Goal: Task Accomplishment & Management: Complete application form

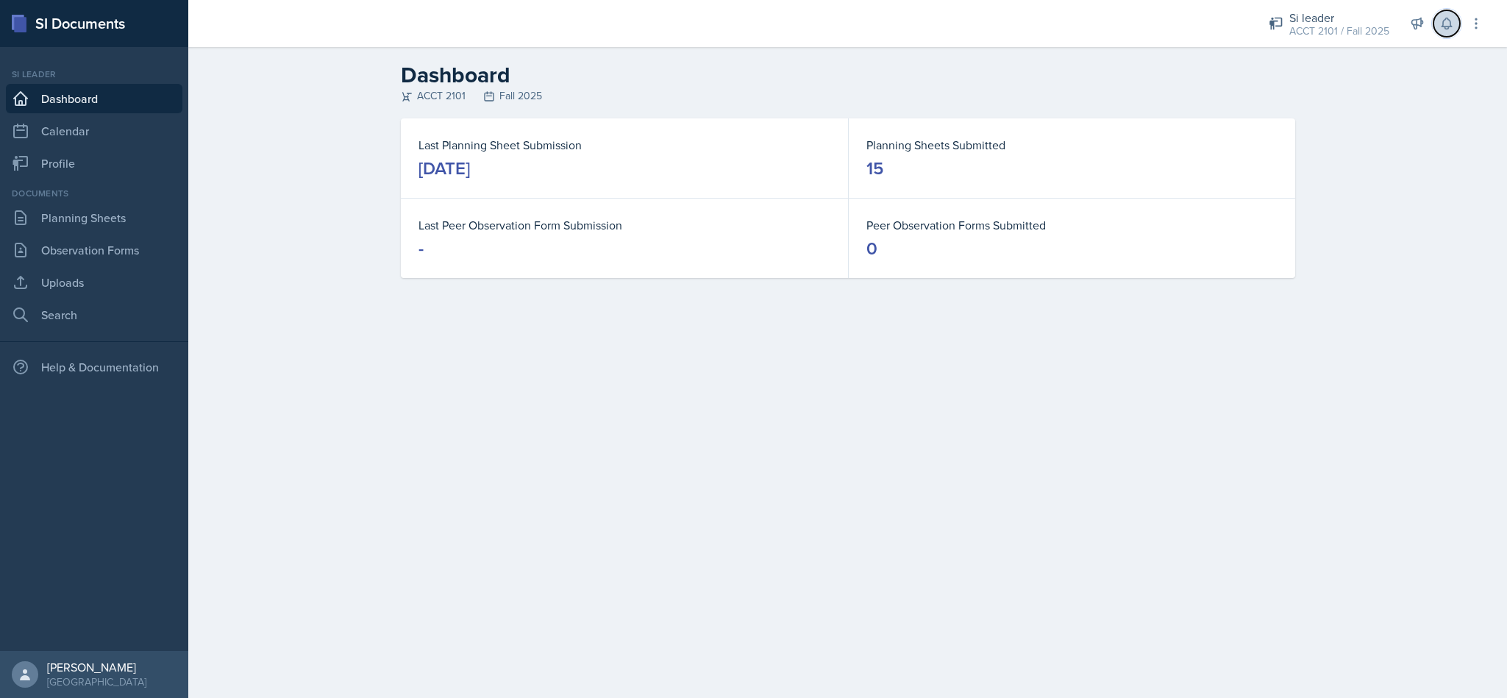
click at [1441, 32] on button at bounding box center [1446, 23] width 26 height 26
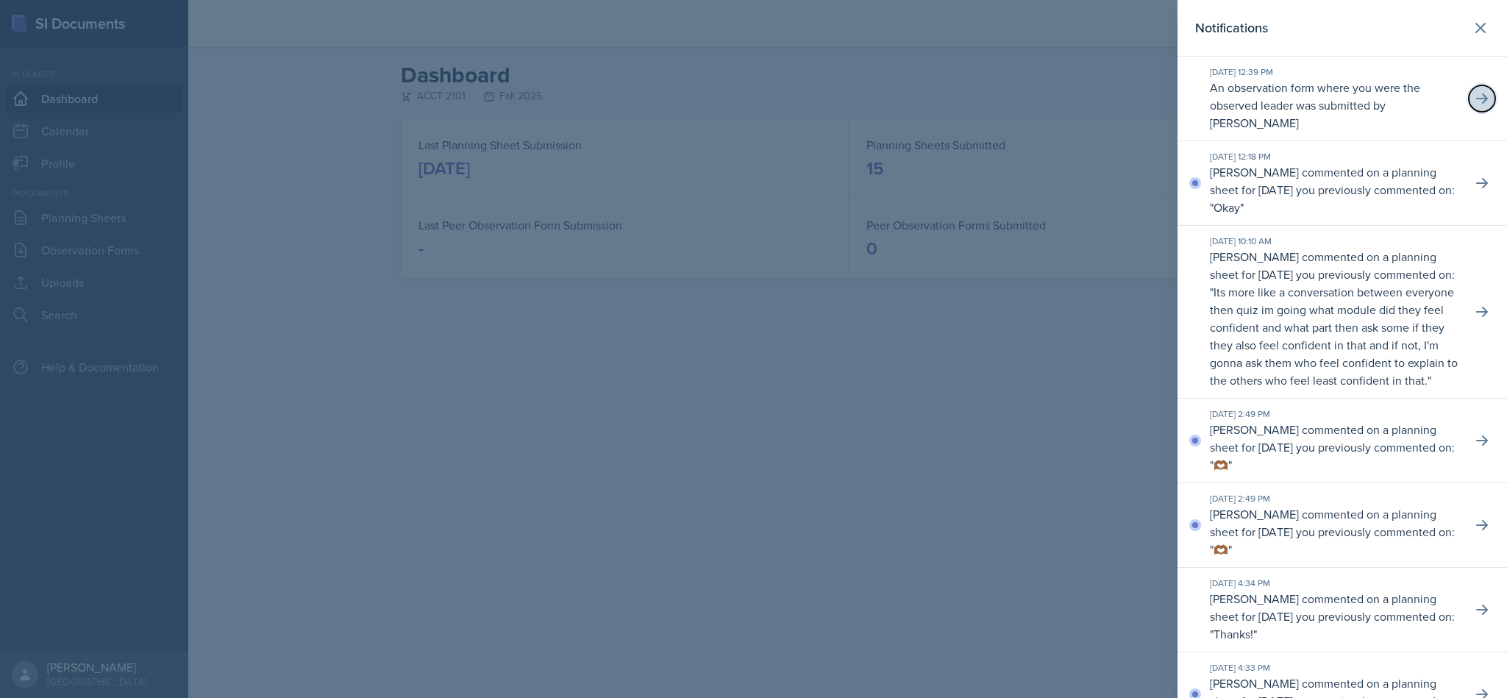
click at [1475, 100] on icon at bounding box center [1482, 98] width 15 height 15
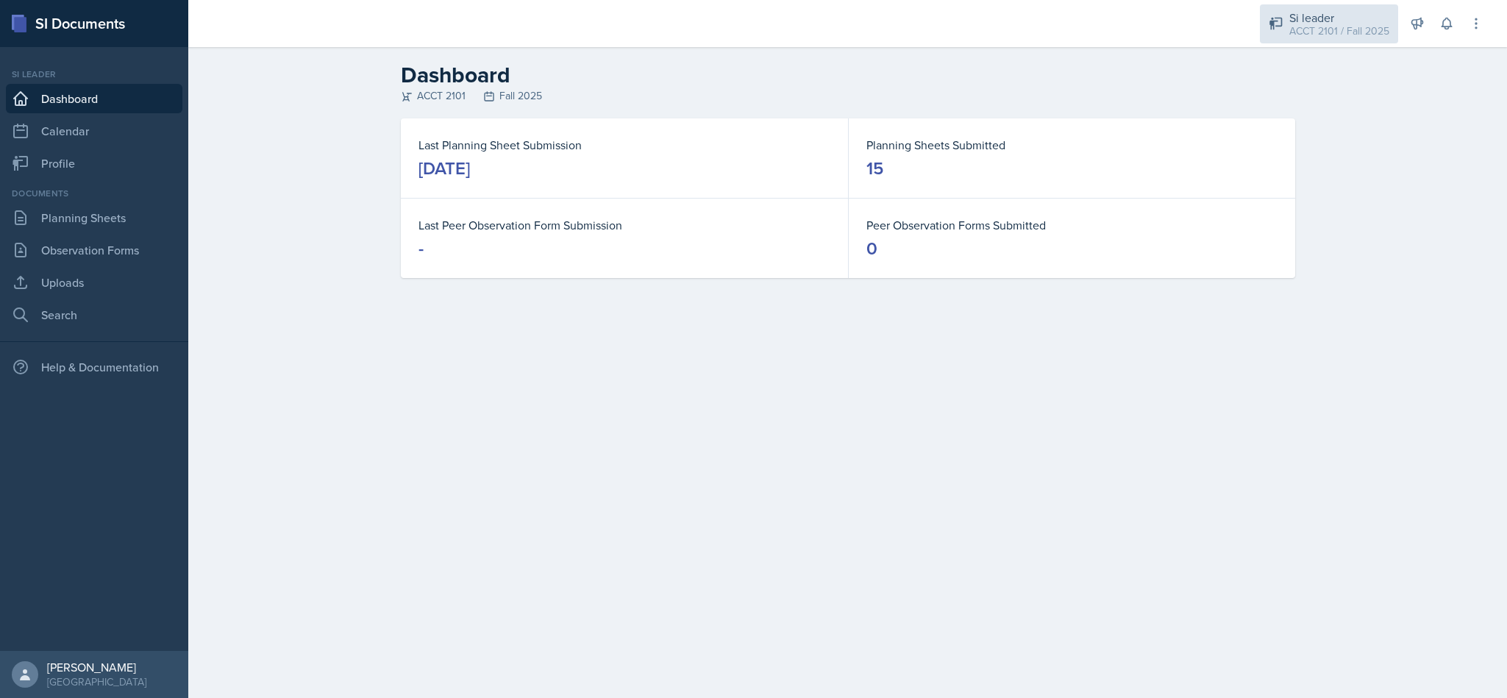
click at [1357, 9] on div "Si leader" at bounding box center [1339, 18] width 100 height 18
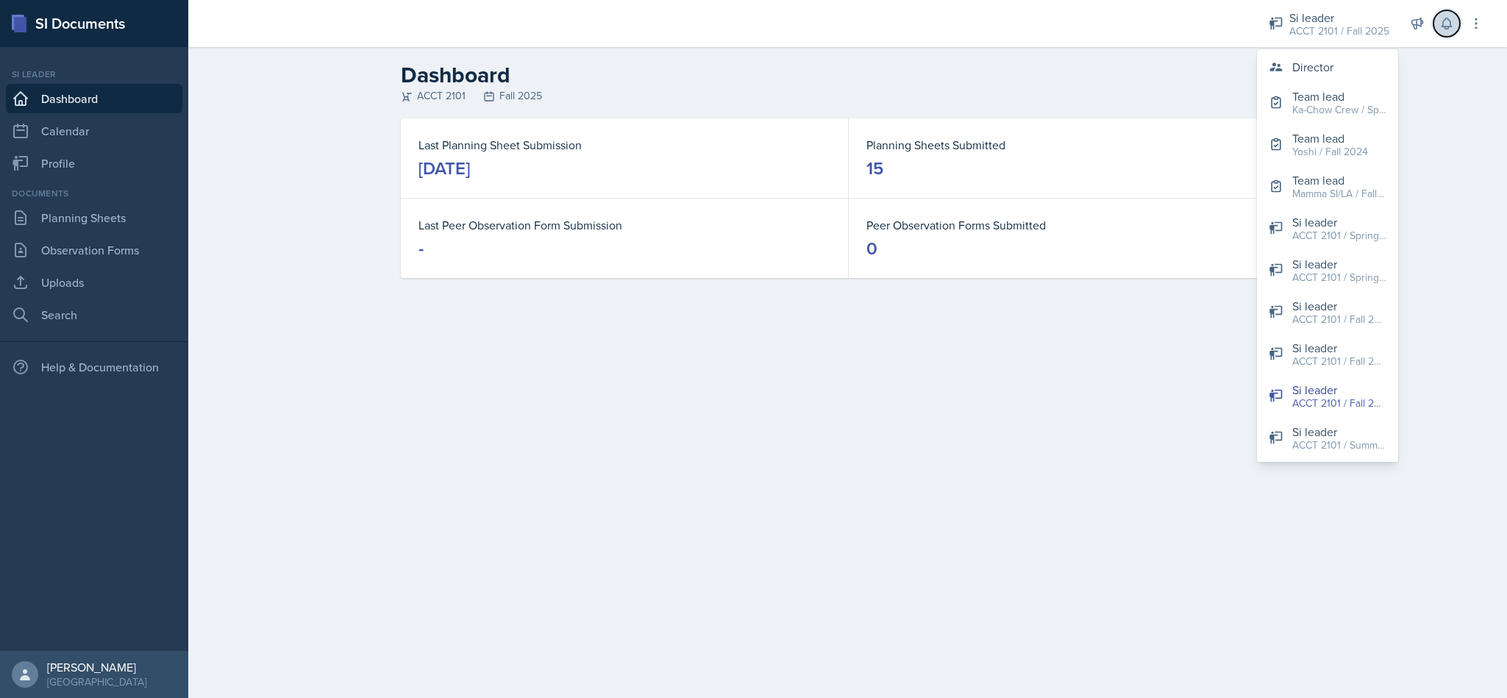
click at [1450, 23] on icon at bounding box center [1447, 23] width 10 height 11
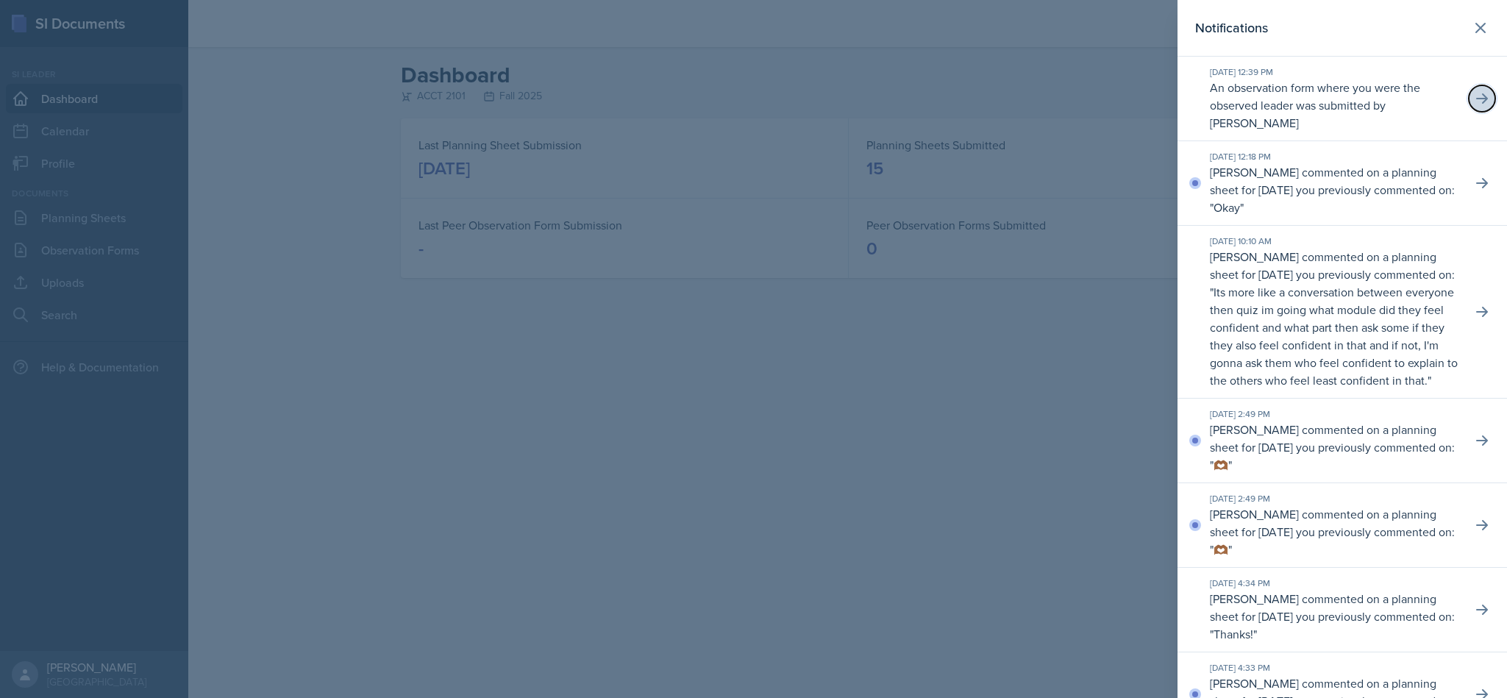
click at [1476, 99] on icon at bounding box center [1482, 98] width 12 height 10
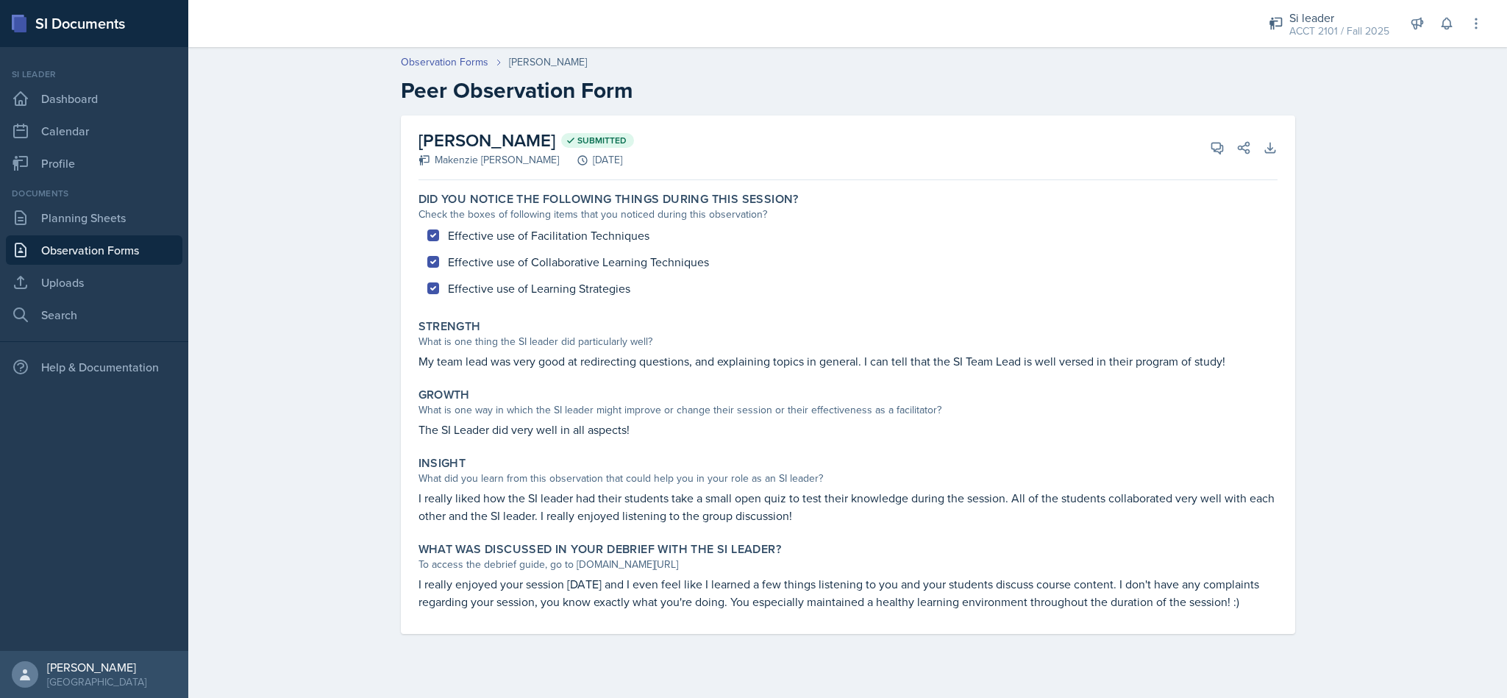
click at [127, 258] on link "Observation Forms" at bounding box center [94, 249] width 177 height 29
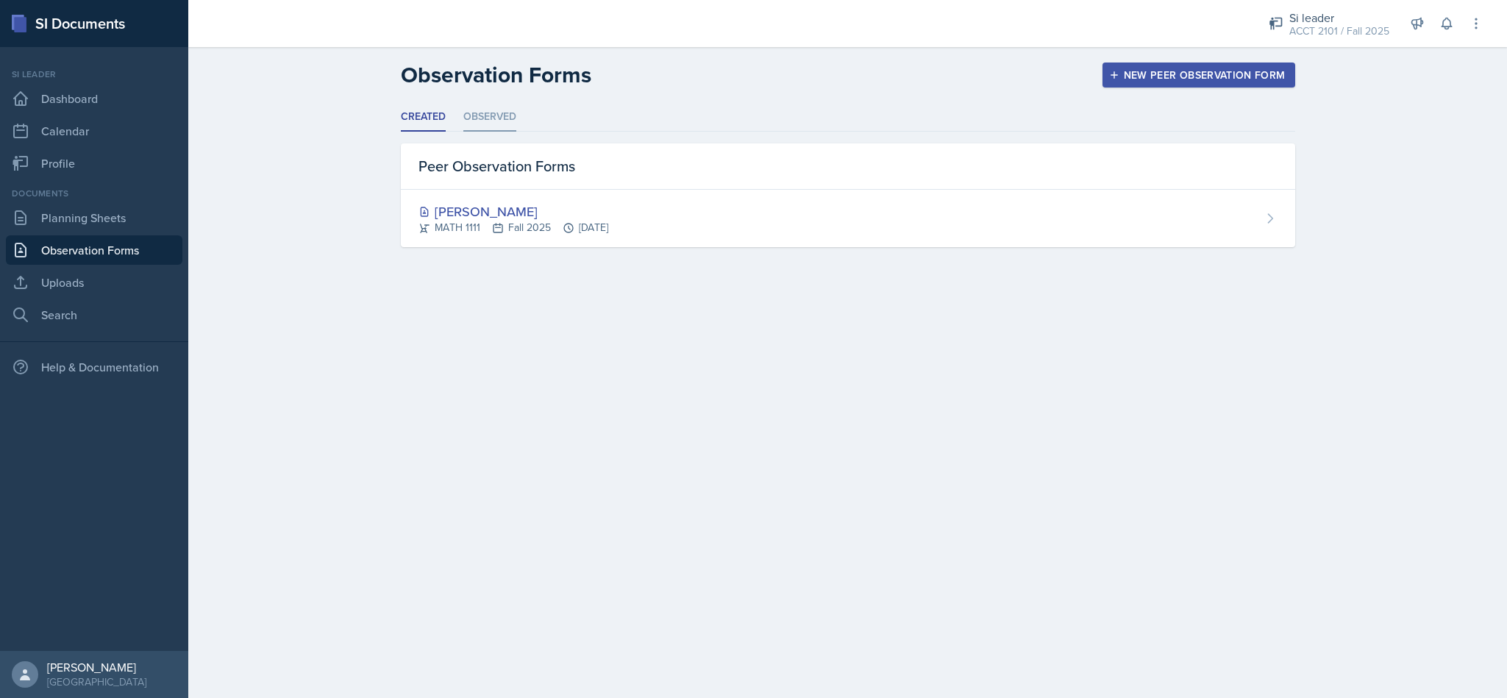
click at [501, 127] on li "Observed" at bounding box center [489, 117] width 53 height 29
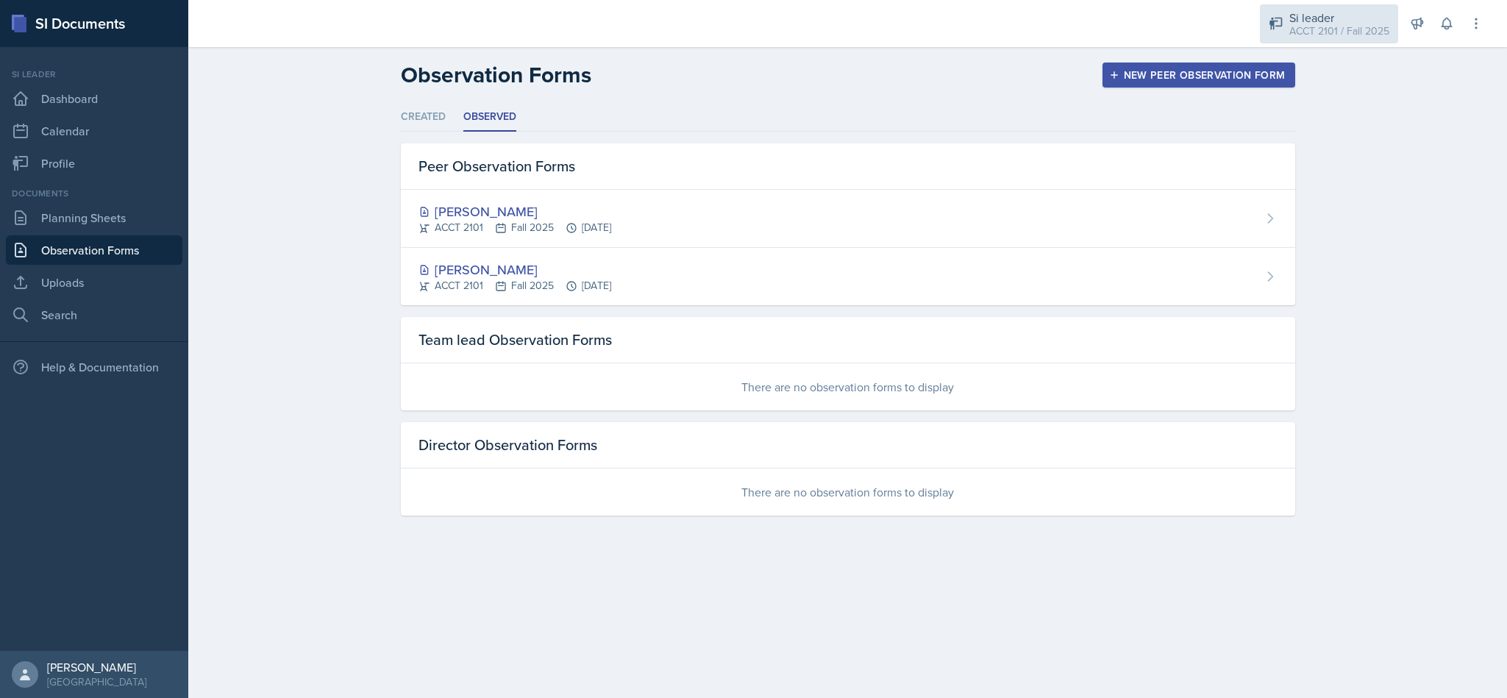
click at [1331, 4] on div "Si leader ACCT 2101 / Fall 2025" at bounding box center [1329, 23] width 138 height 39
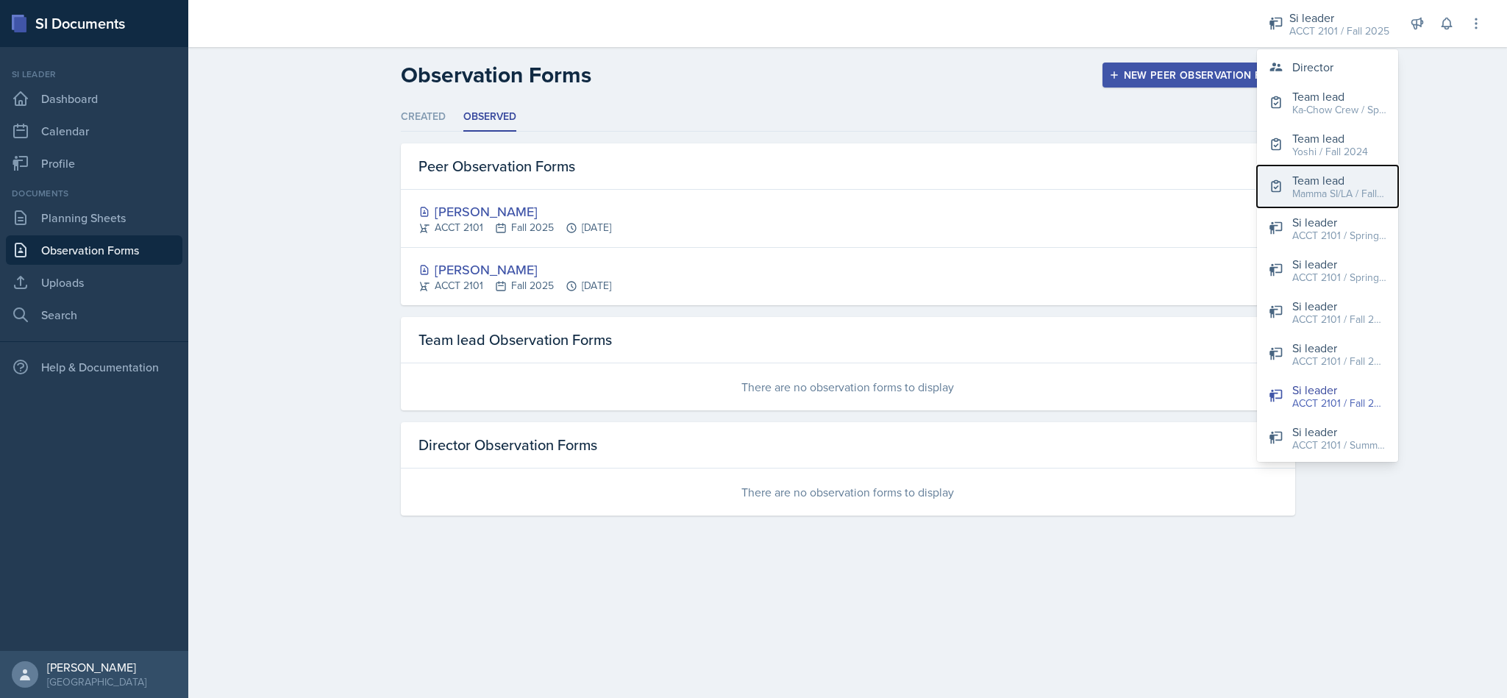
click at [1344, 186] on div "Mamma SI/LA / Fall 2025" at bounding box center [1339, 193] width 94 height 15
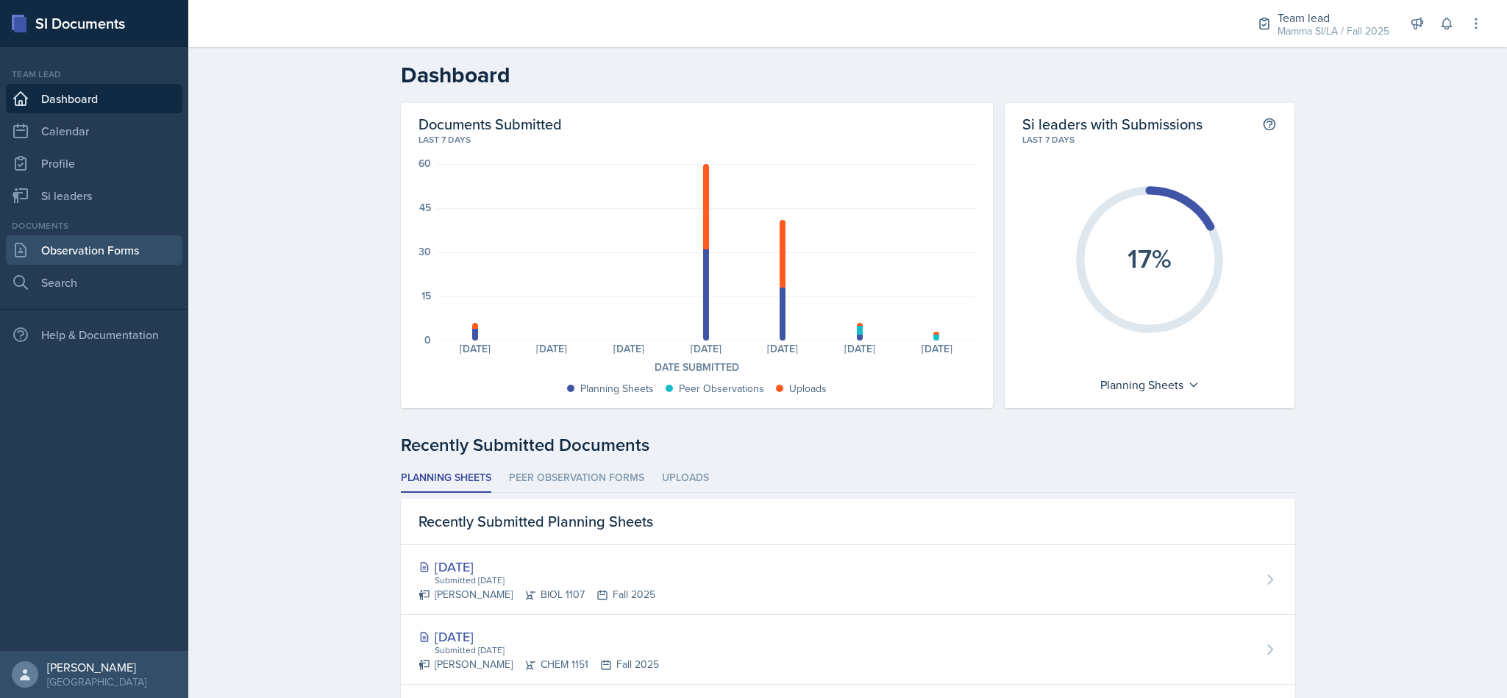
click at [104, 259] on link "Observation Forms" at bounding box center [94, 249] width 177 height 29
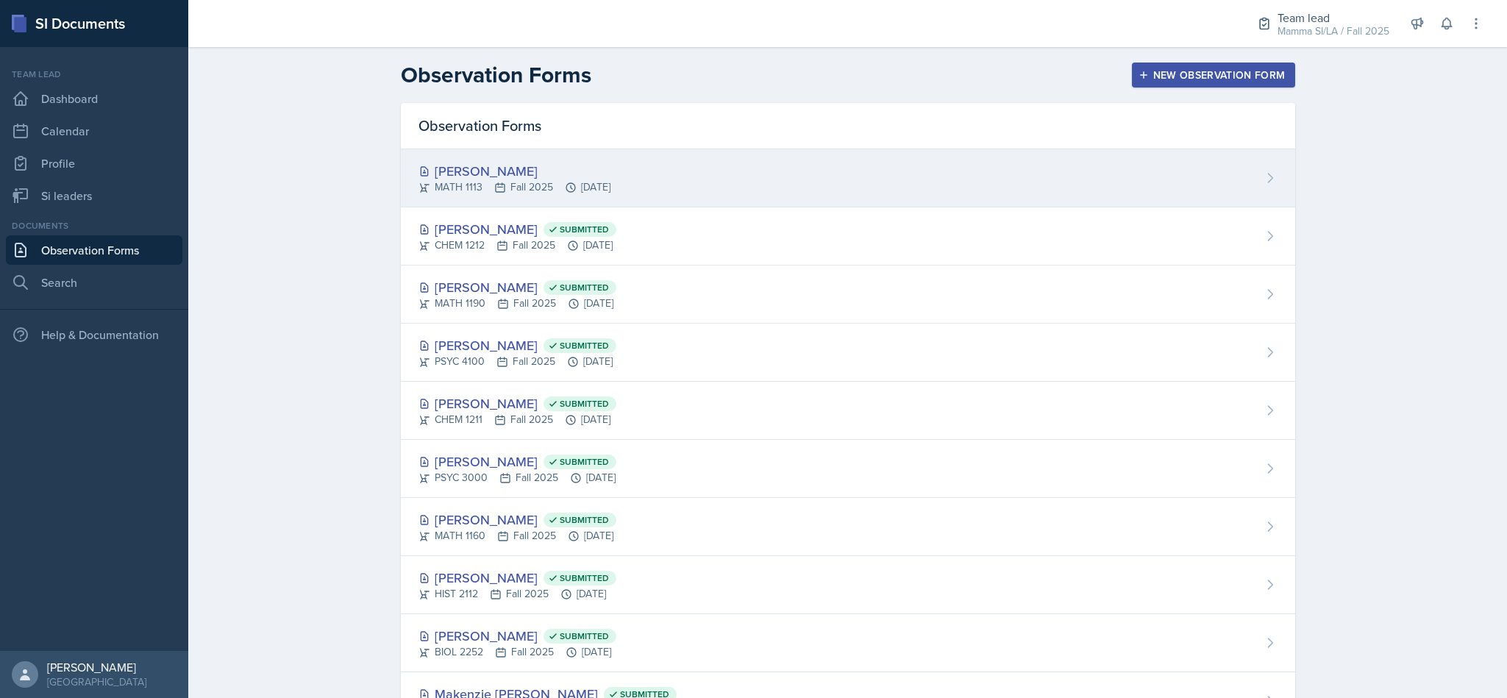
click at [821, 154] on div "[PERSON_NAME] MATH 1113 Fall 2025 [DATE]" at bounding box center [848, 178] width 894 height 58
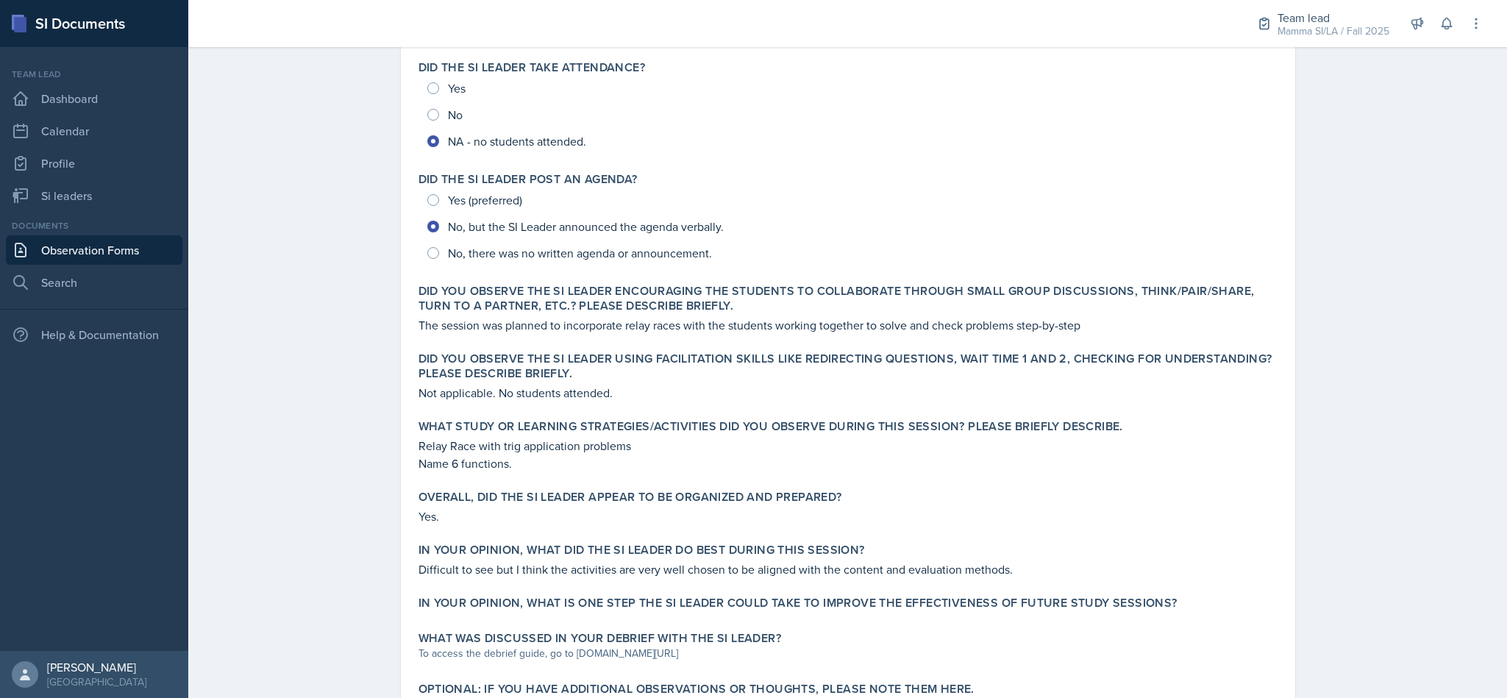
scroll to position [346, 0]
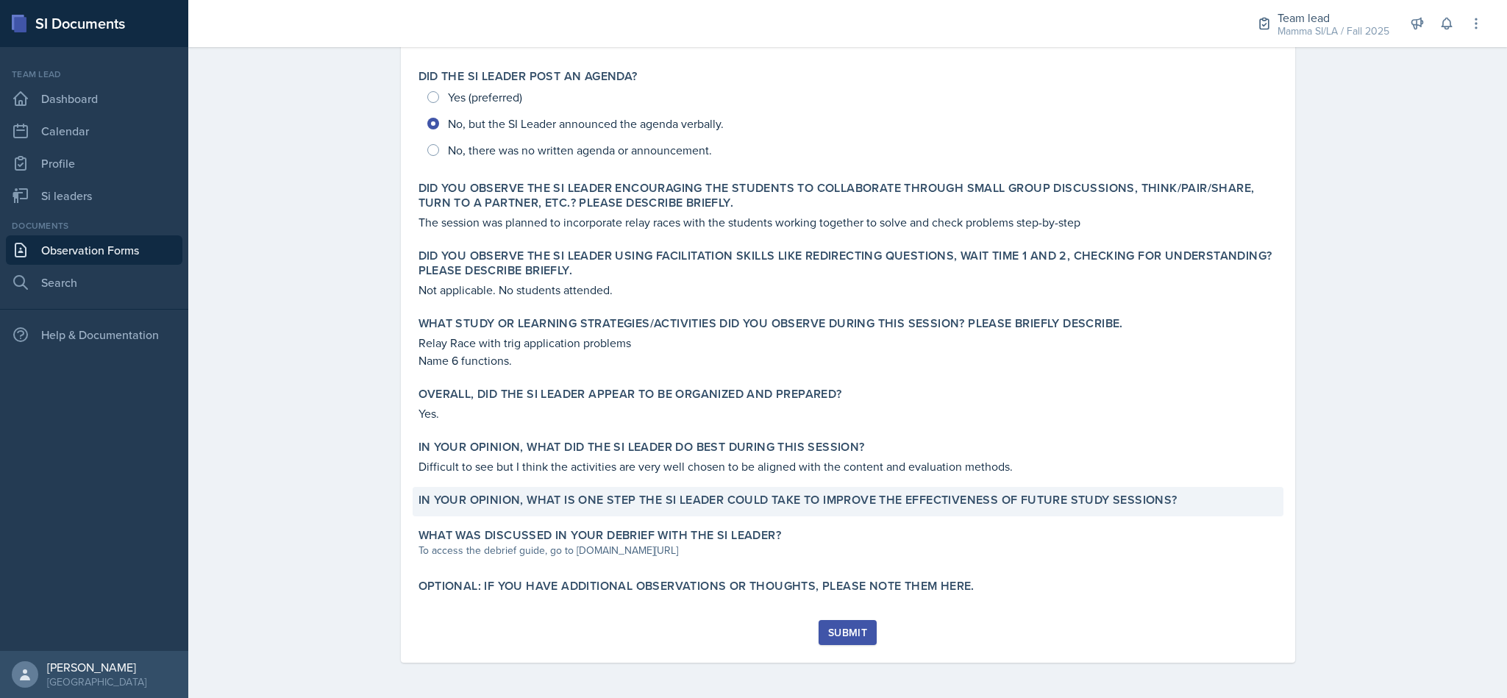
click at [686, 514] on div "In your opinion, what is ONE step the SI Leader could take to improve the effec…" at bounding box center [848, 501] width 871 height 29
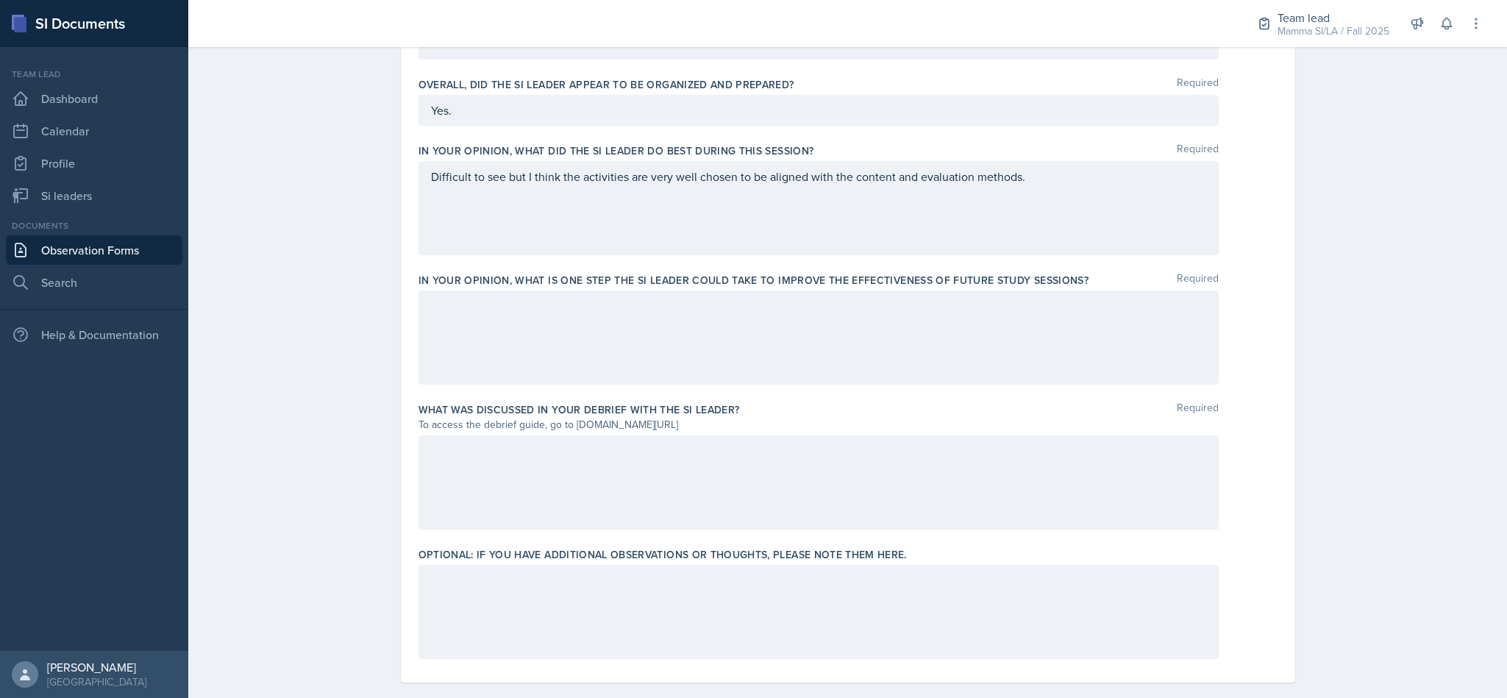
click at [737, 334] on div at bounding box center [818, 338] width 800 height 94
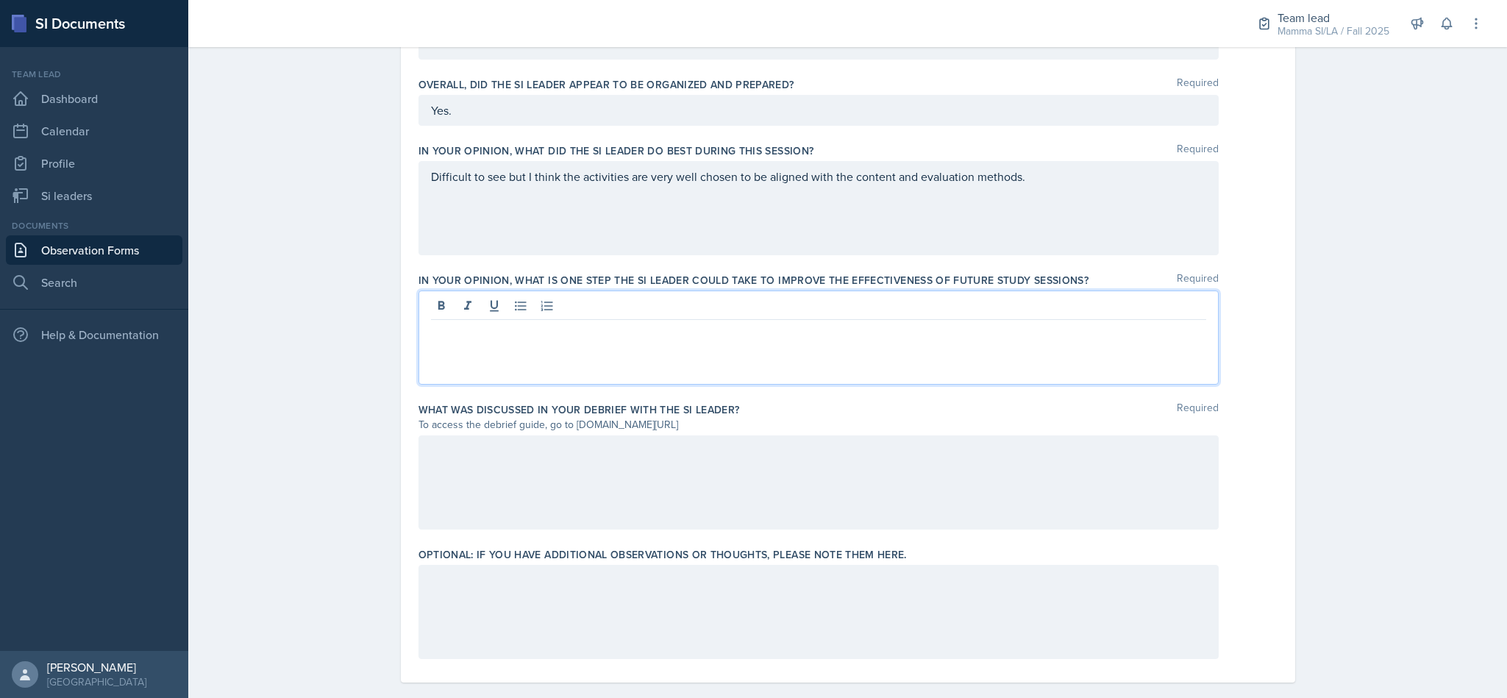
scroll to position [852, 0]
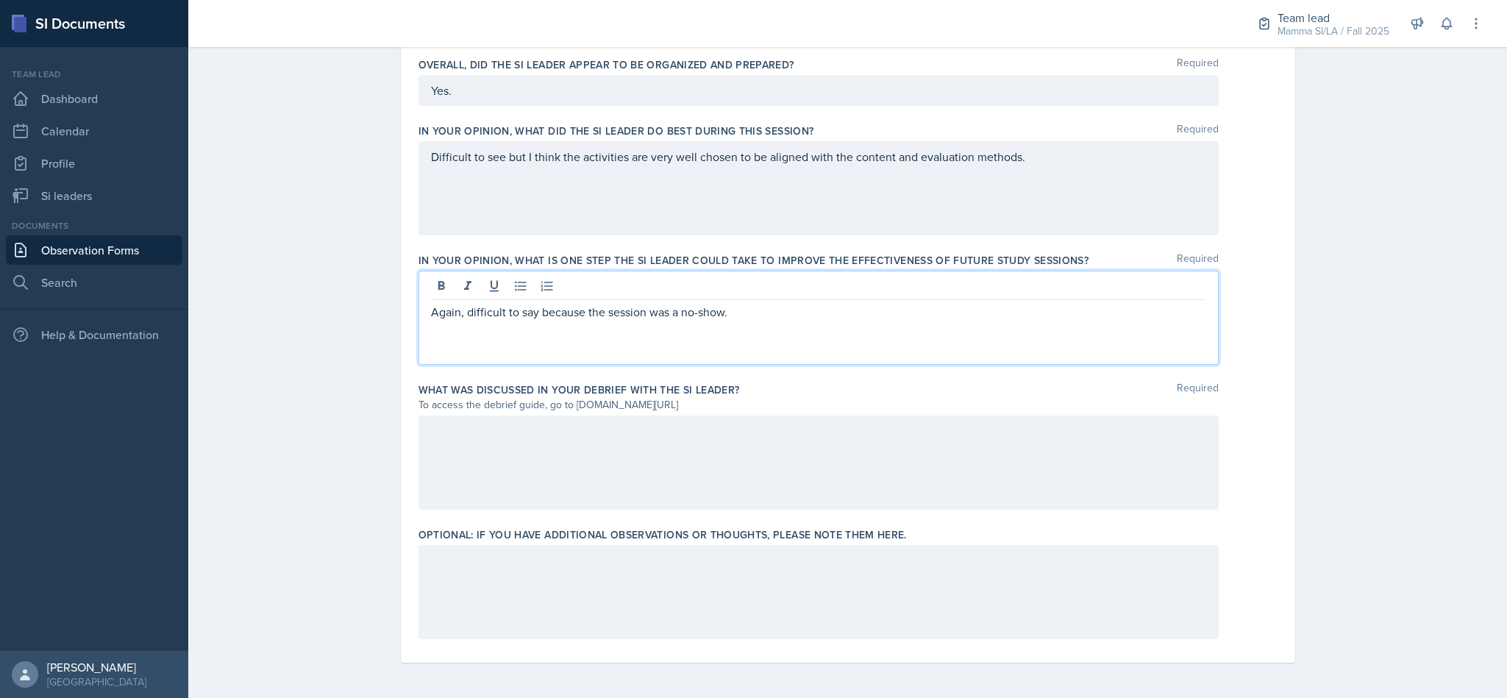
click at [758, 471] on div at bounding box center [818, 463] width 800 height 94
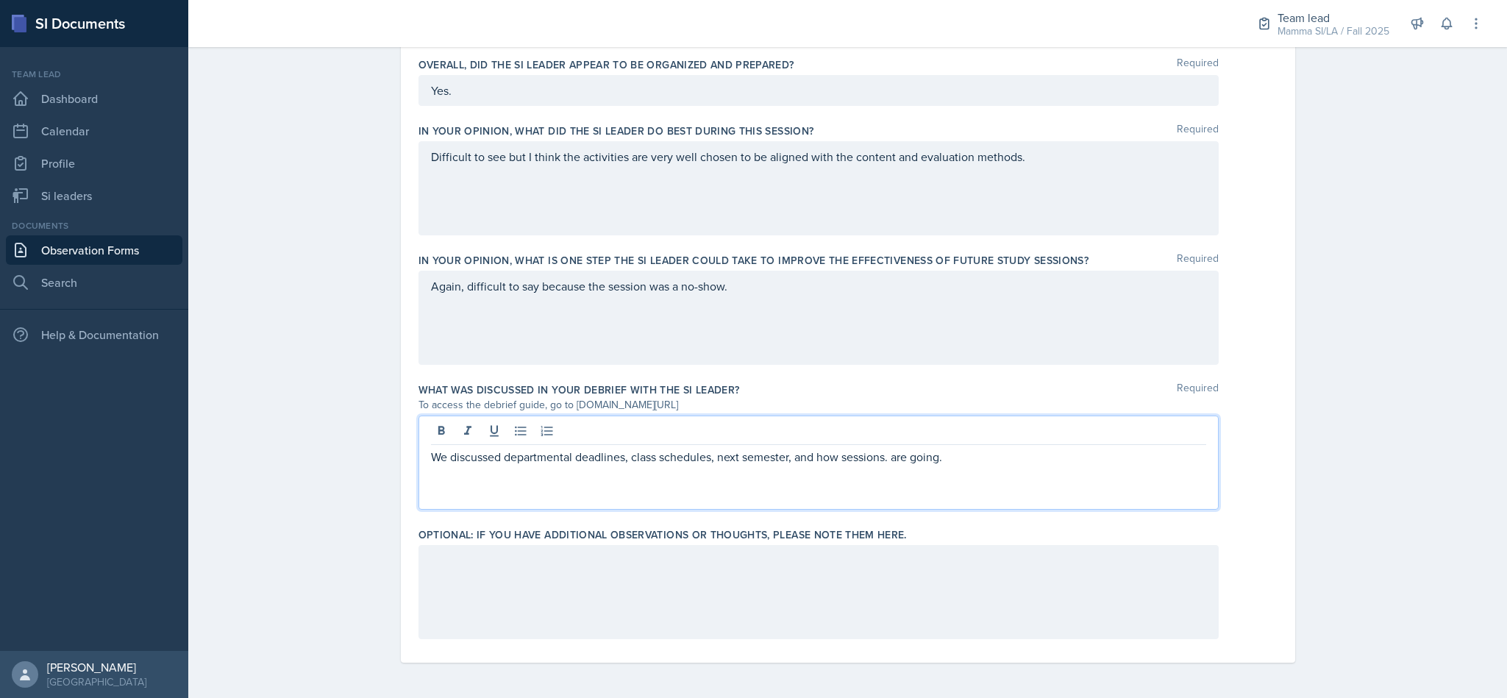
click at [822, 567] on div at bounding box center [818, 592] width 800 height 94
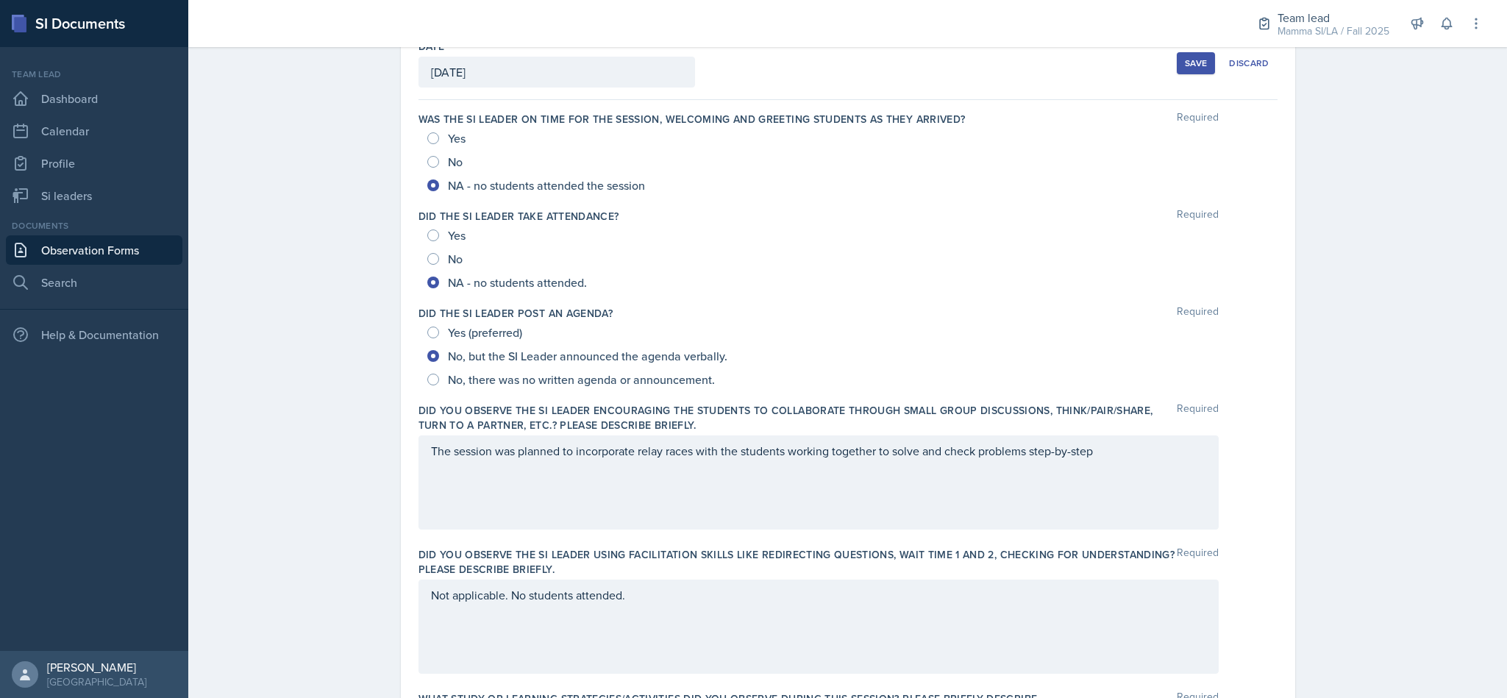
scroll to position [0, 0]
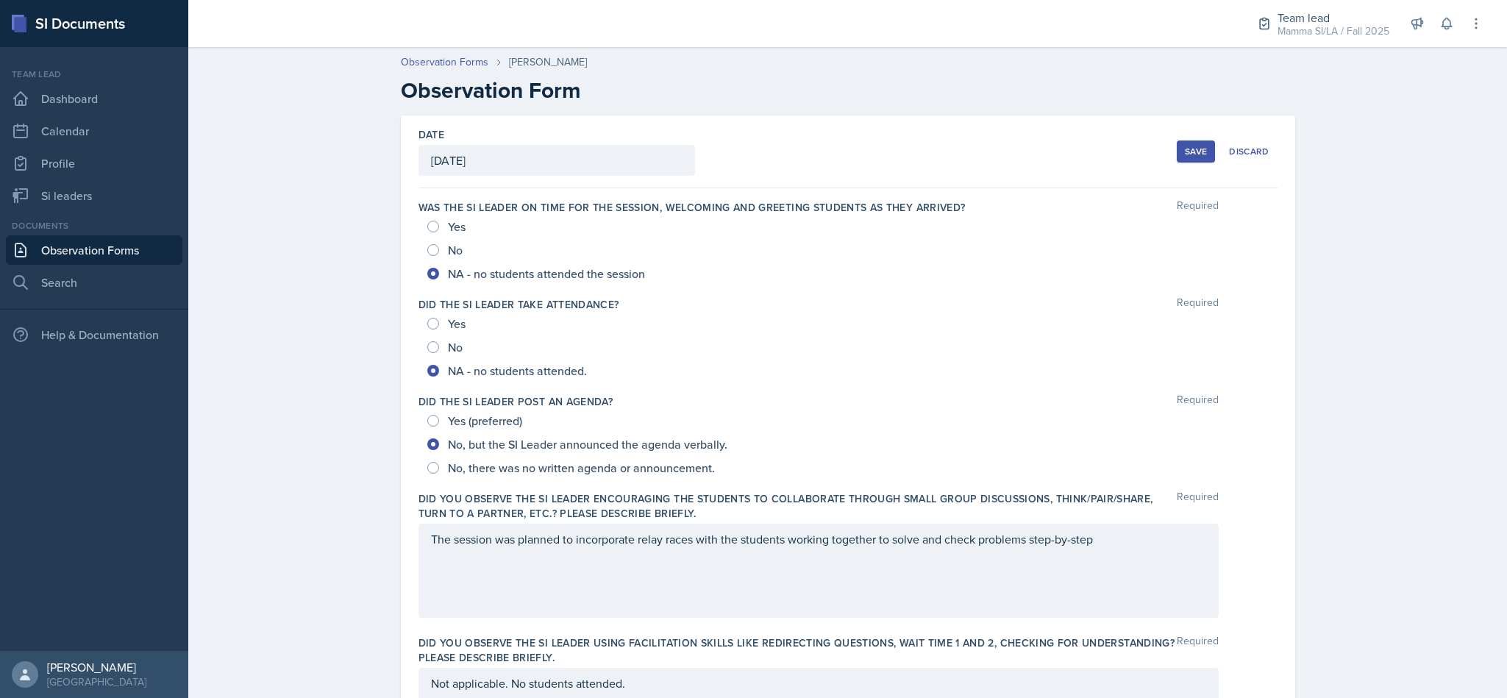
click at [1185, 150] on div "Save" at bounding box center [1196, 152] width 22 height 12
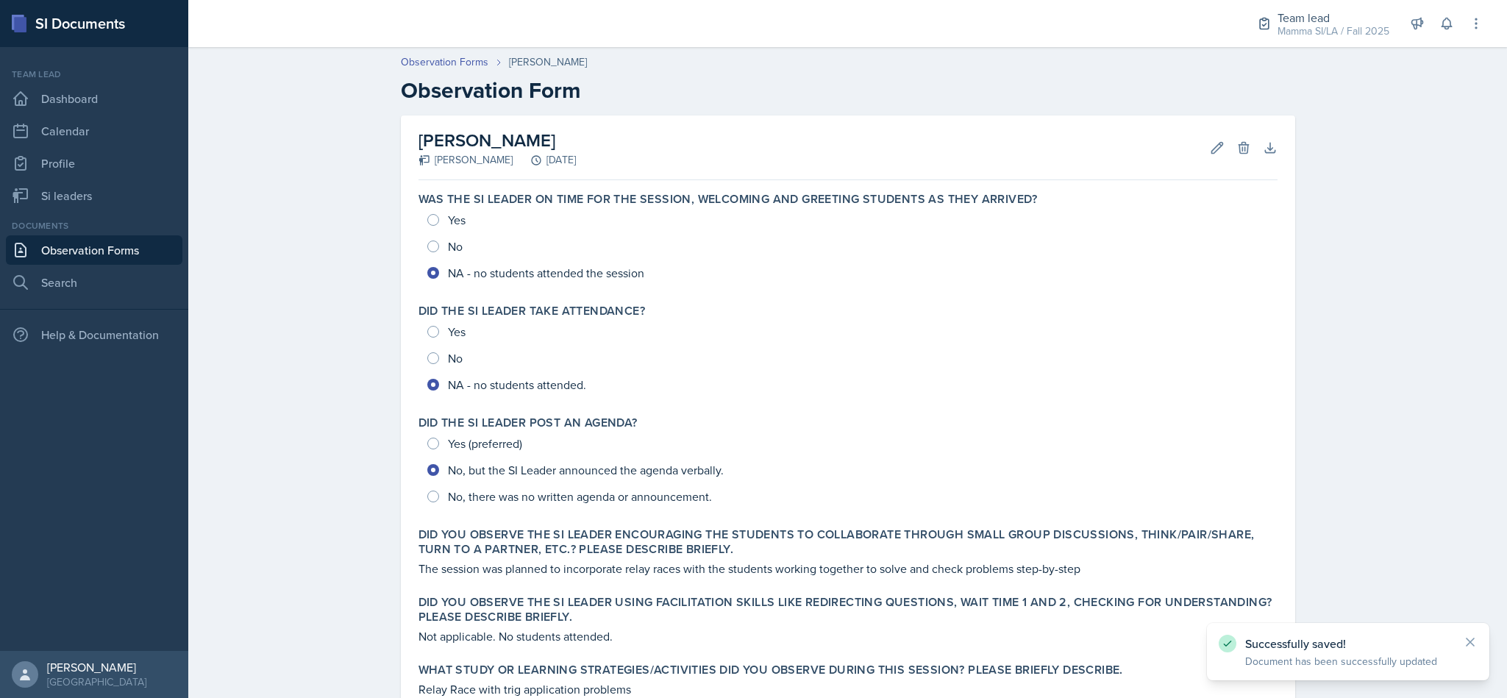
scroll to position [399, 0]
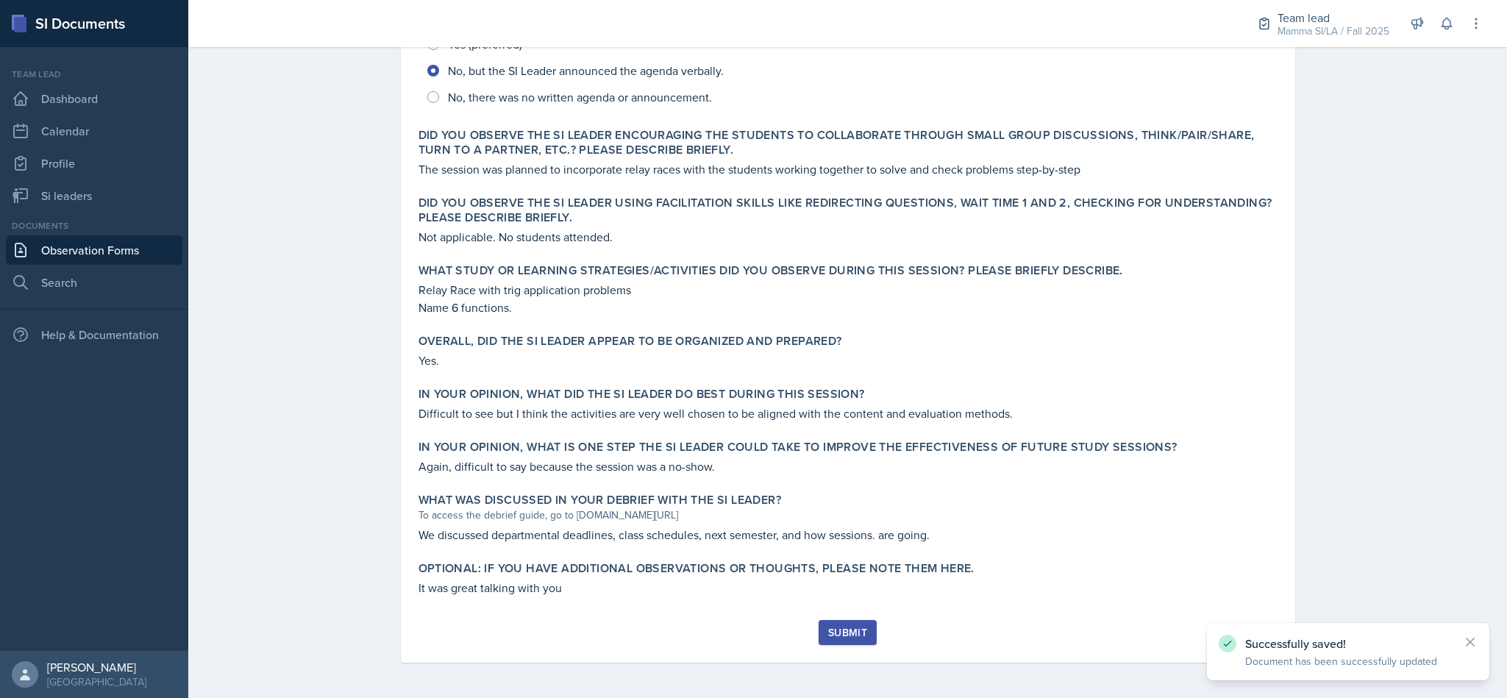
click at [852, 641] on button "Submit" at bounding box center [848, 632] width 58 height 25
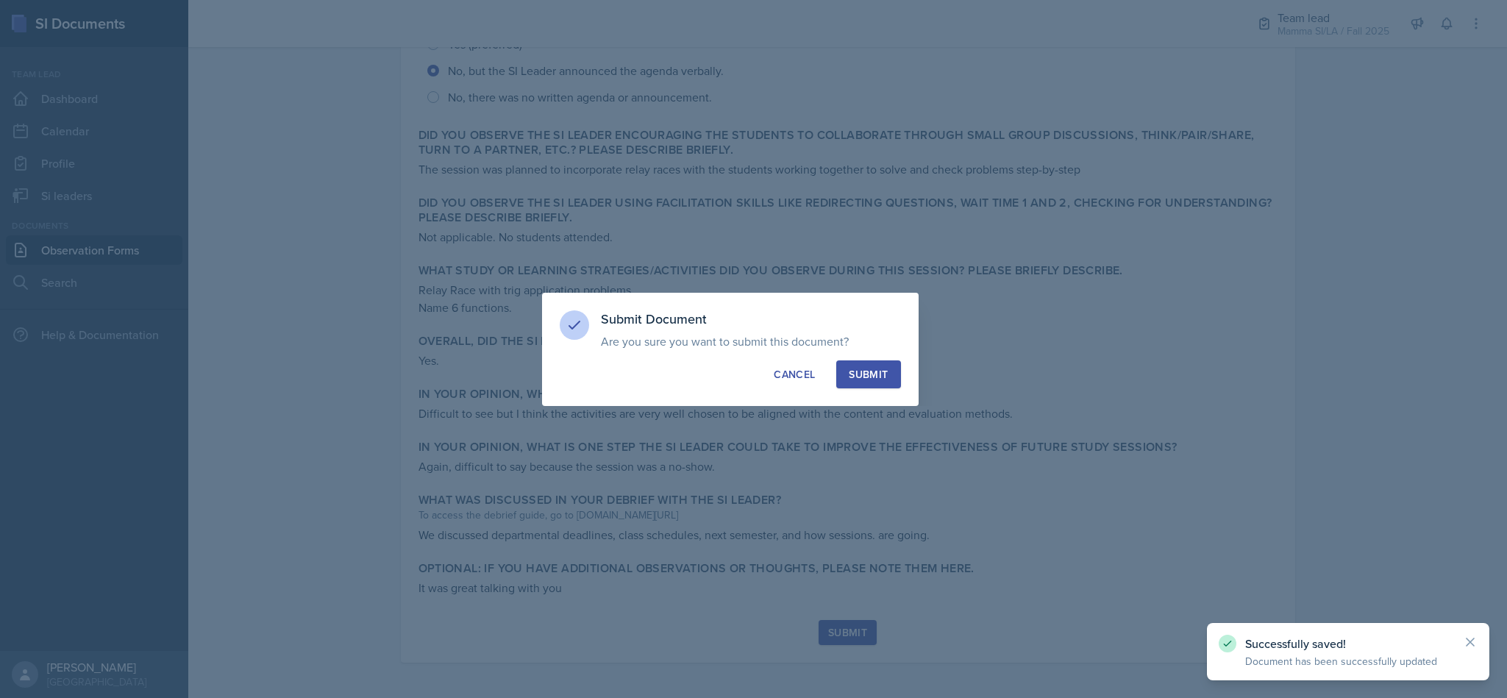
click at [889, 344] on p "Are you sure you want to submit this document? This document will no longer be …" at bounding box center [751, 341] width 300 height 15
click at [894, 362] on button "Submit" at bounding box center [868, 374] width 64 height 28
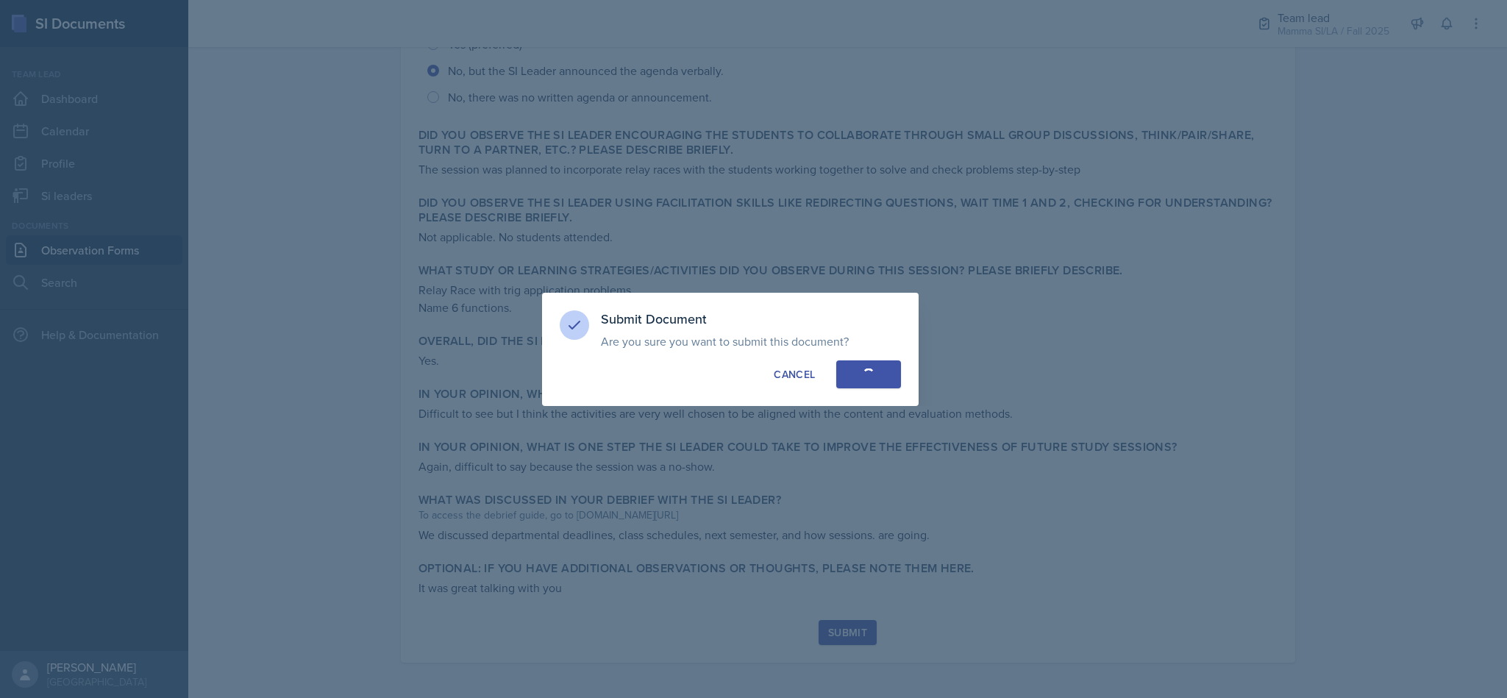
radio input "true"
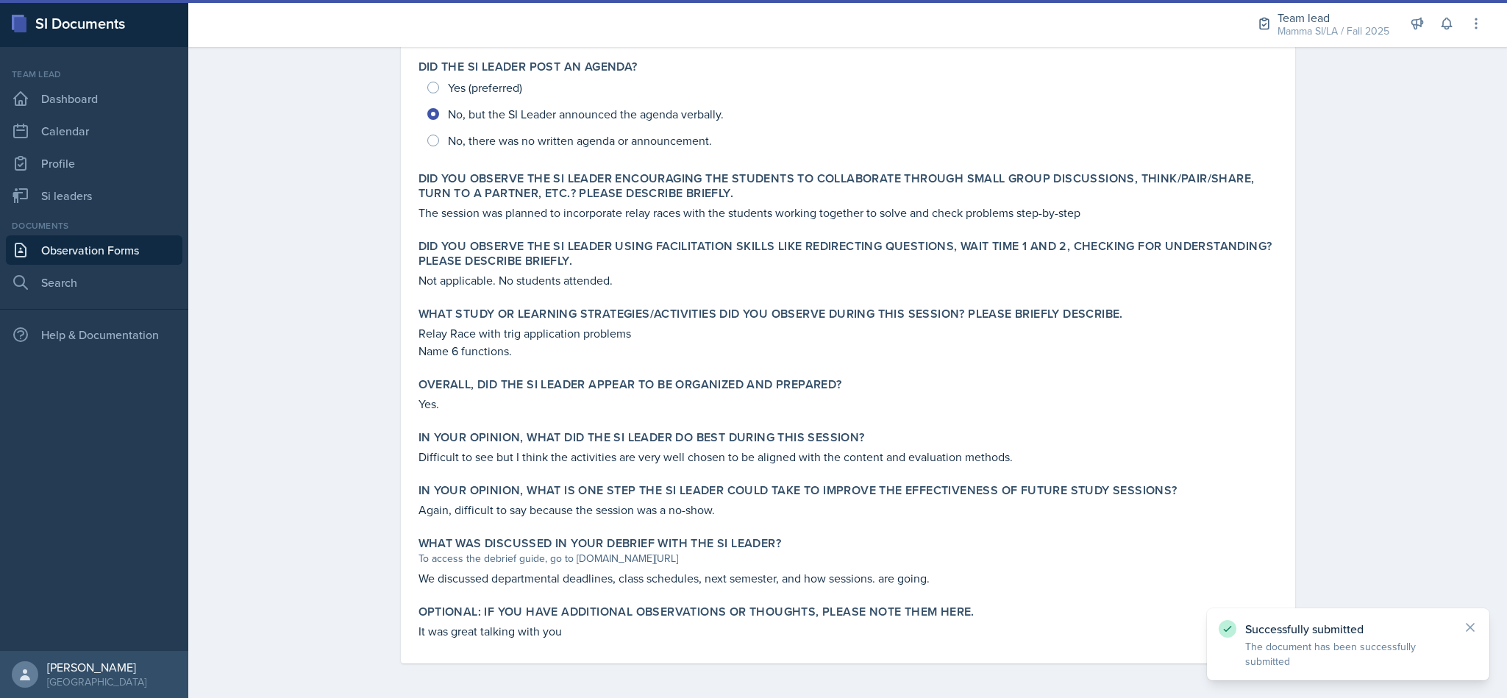
scroll to position [0, 0]
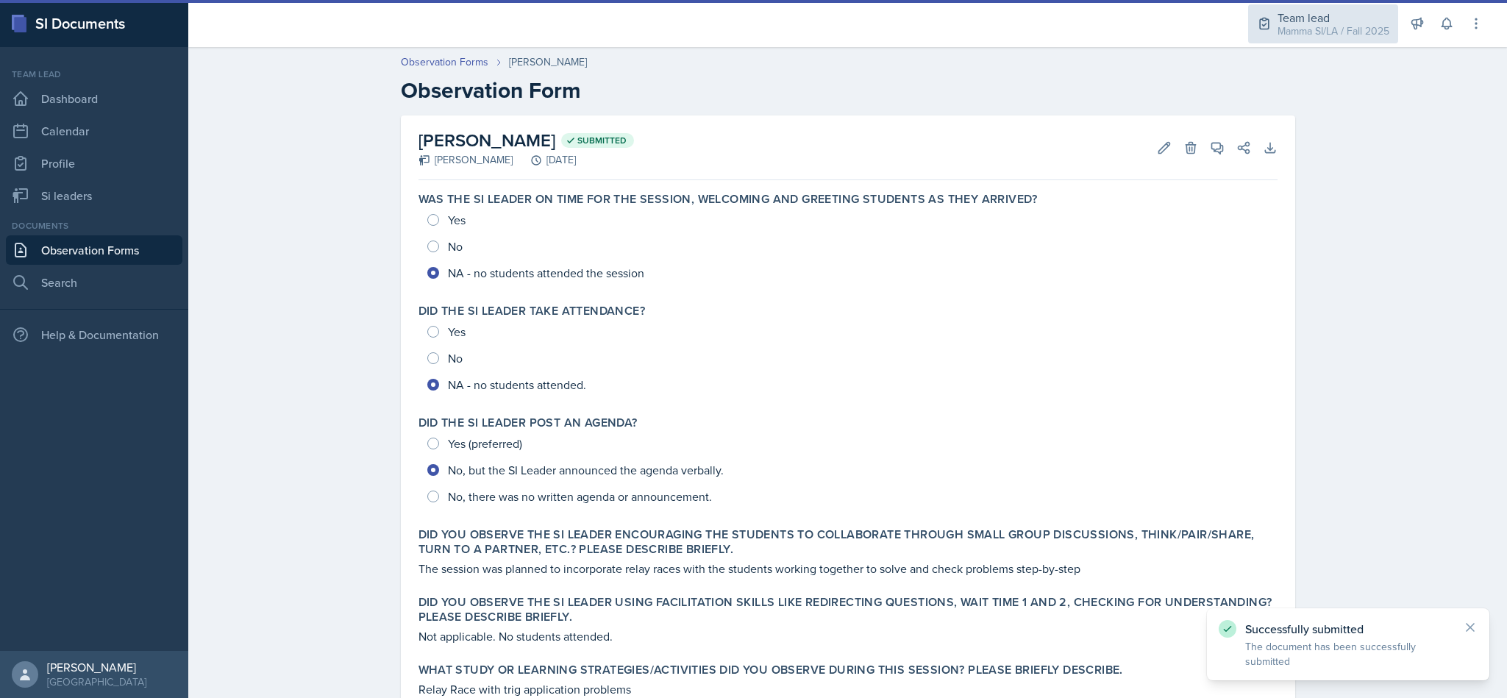
click at [1337, 31] on div "Mamma SI/LA / Fall 2025" at bounding box center [1334, 31] width 112 height 15
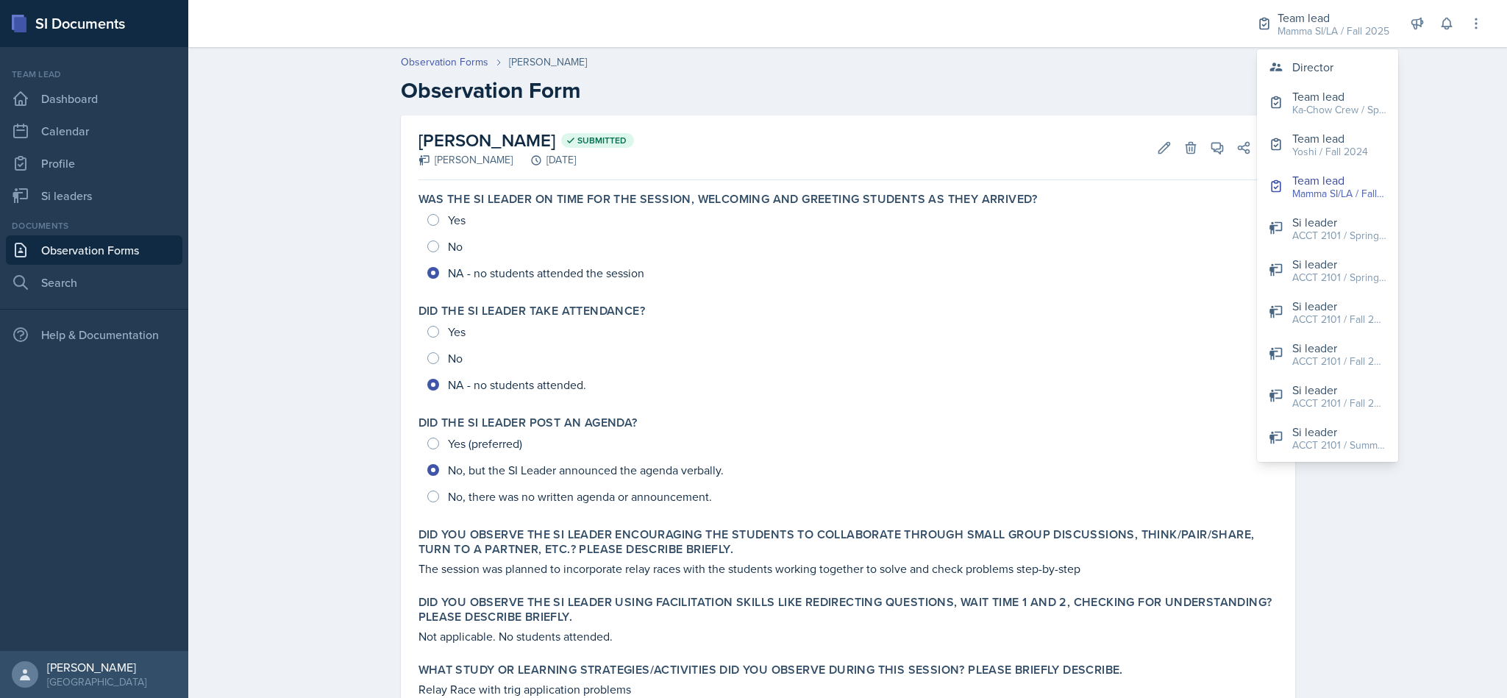
click at [143, 263] on link "Observation Forms" at bounding box center [94, 249] width 177 height 29
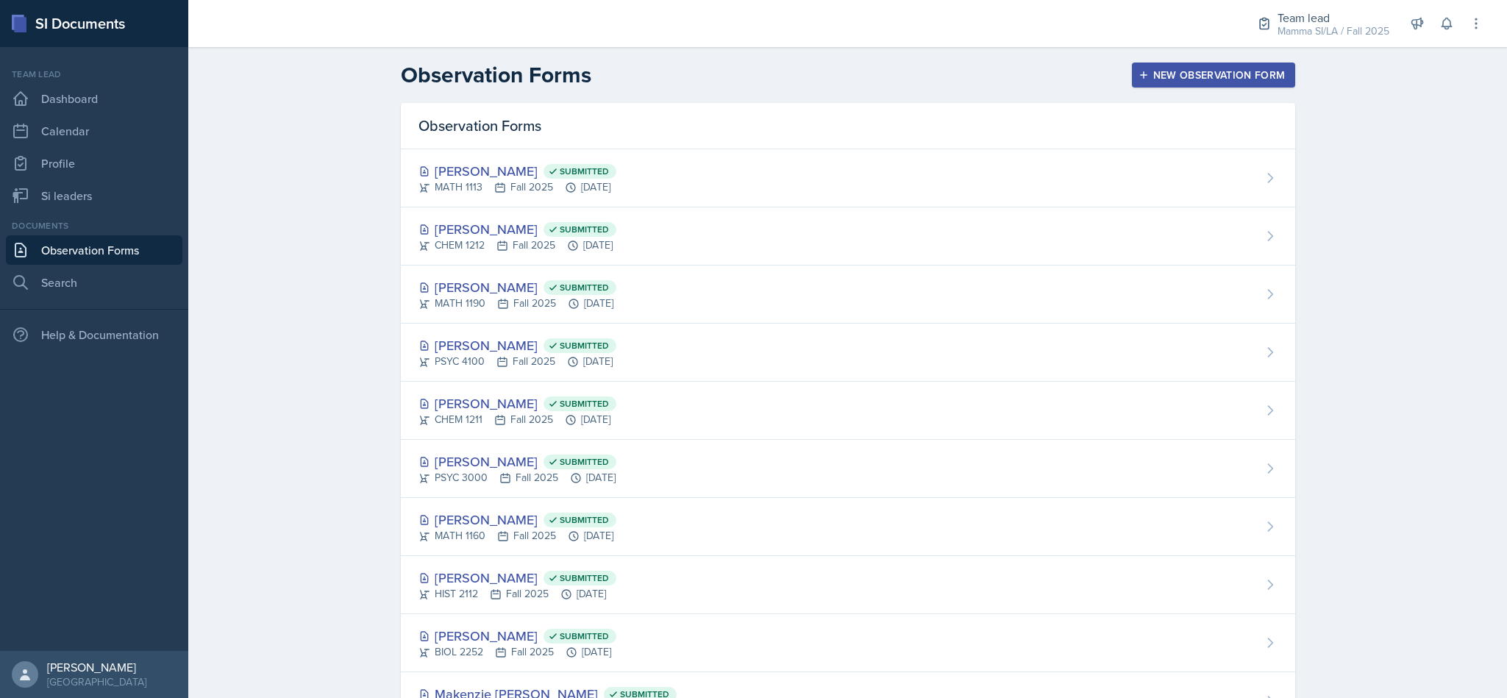
scroll to position [60, 0]
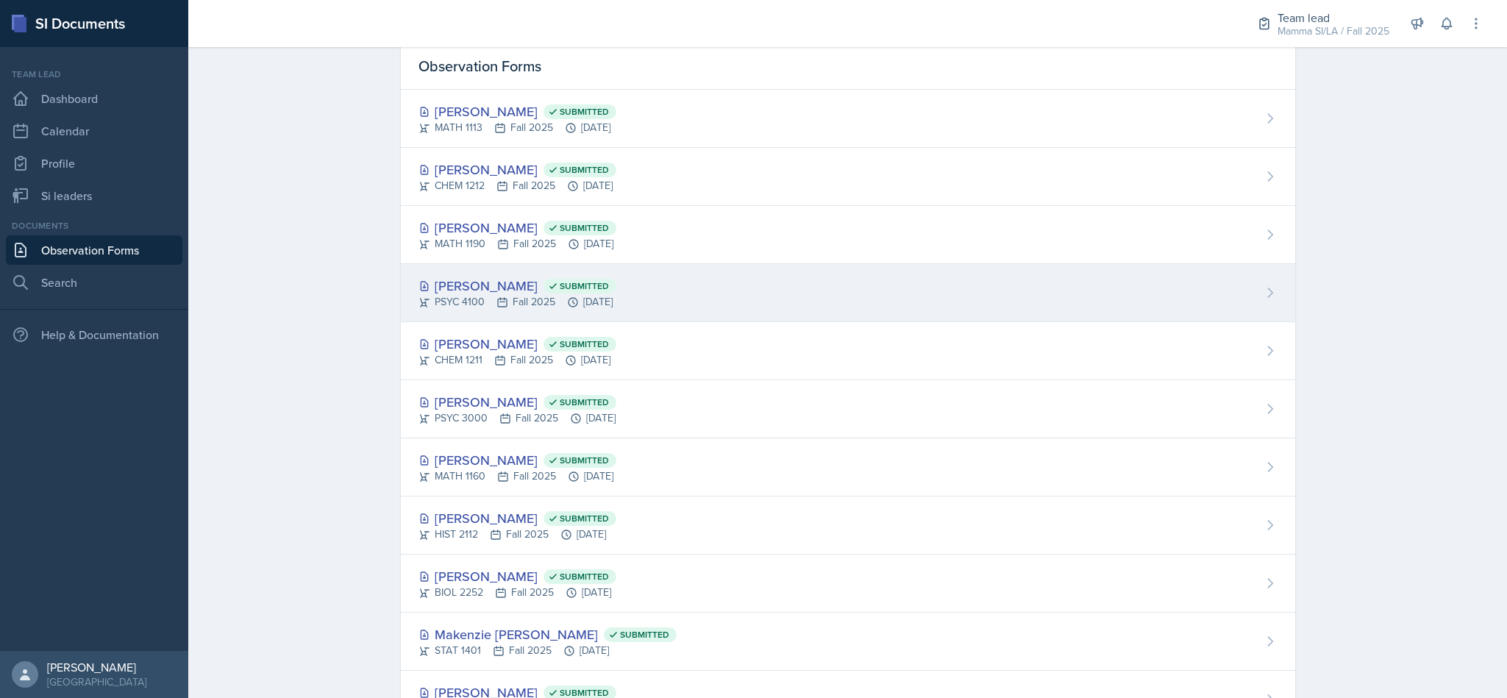
click at [848, 285] on div "[PERSON_NAME] Submitted PSYC 4100 Fall 2025 [DATE]" at bounding box center [848, 293] width 894 height 58
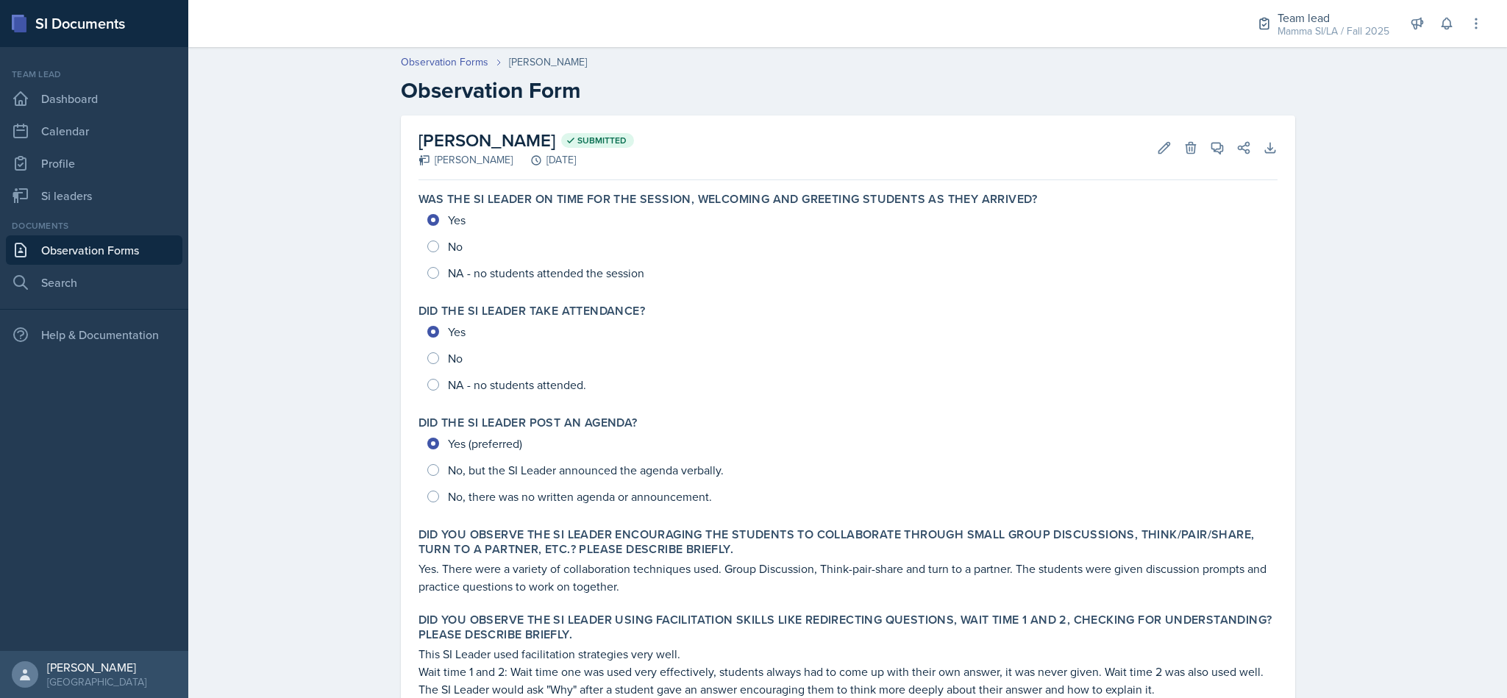
click at [967, 413] on div "Did the SI Leader post an agenda? Yes (preferred) No, but the SI Leader announc…" at bounding box center [848, 463] width 871 height 106
click at [148, 257] on link "Observation Forms" at bounding box center [94, 249] width 177 height 29
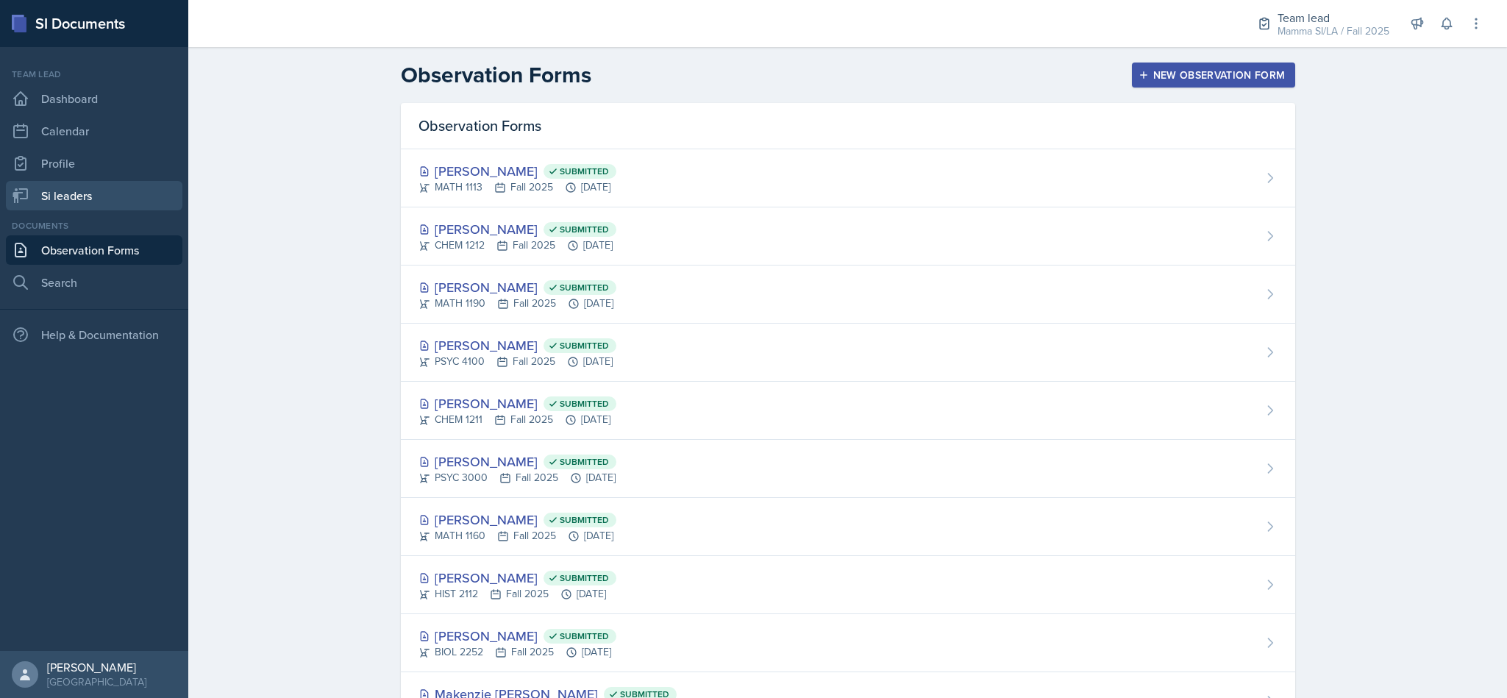
click at [107, 185] on link "Si leaders" at bounding box center [94, 195] width 177 height 29
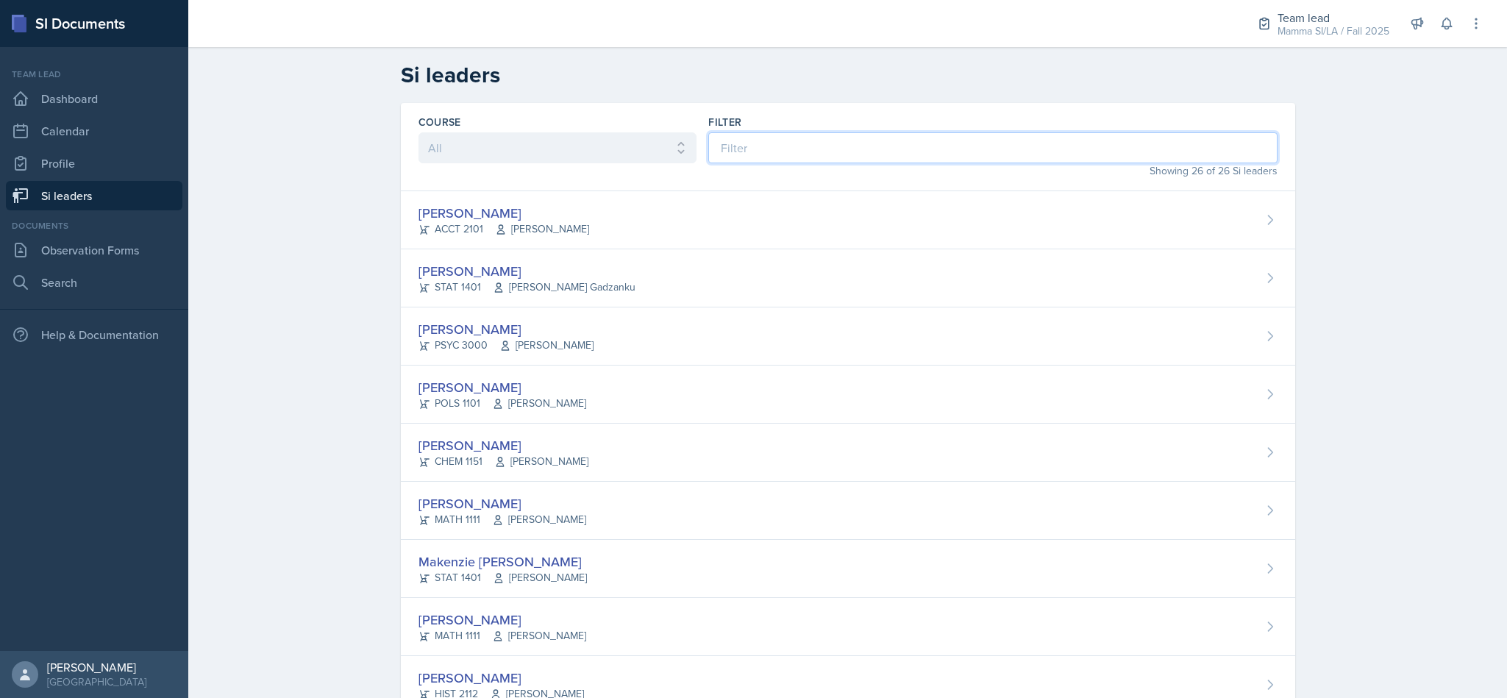
click at [857, 144] on input at bounding box center [992, 147] width 569 height 31
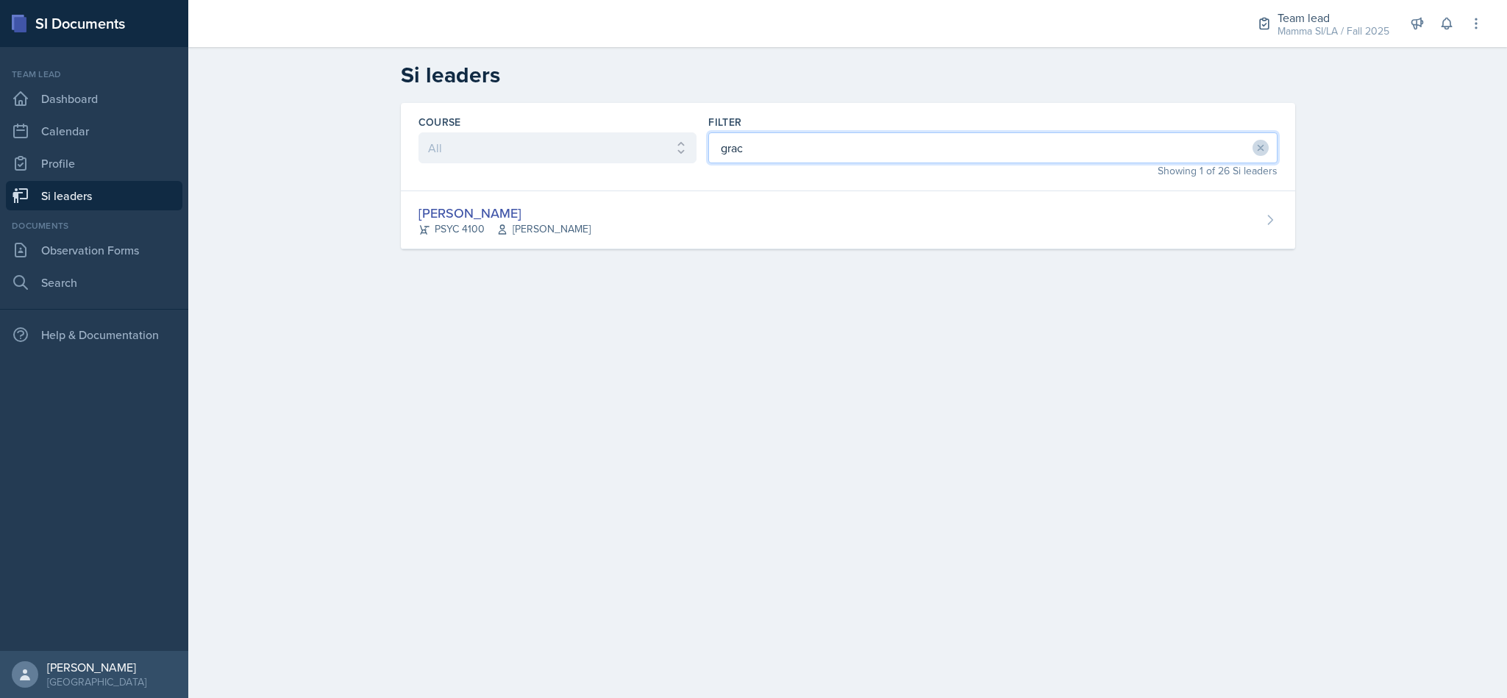
type input "grace"
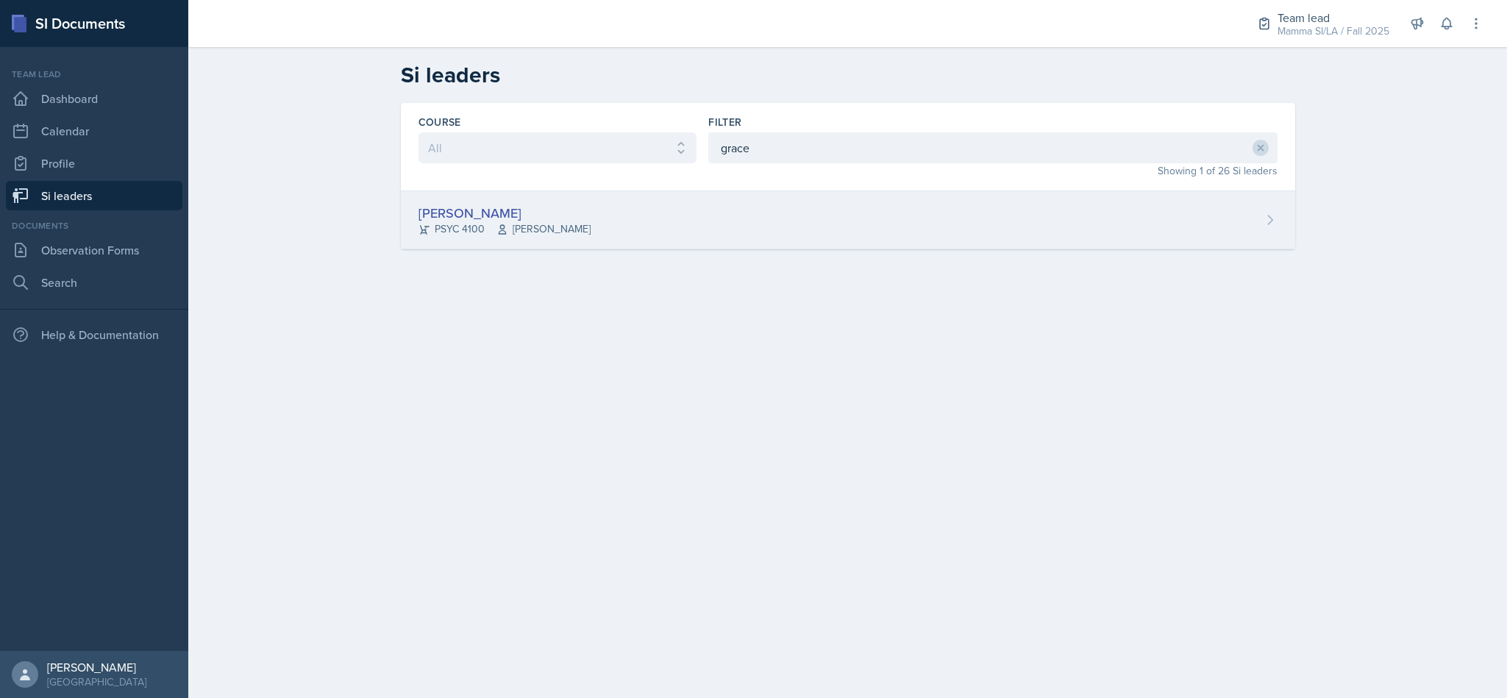
click at [920, 236] on div "[PERSON_NAME] PSYC 4100 [PERSON_NAME] Story" at bounding box center [848, 220] width 894 height 58
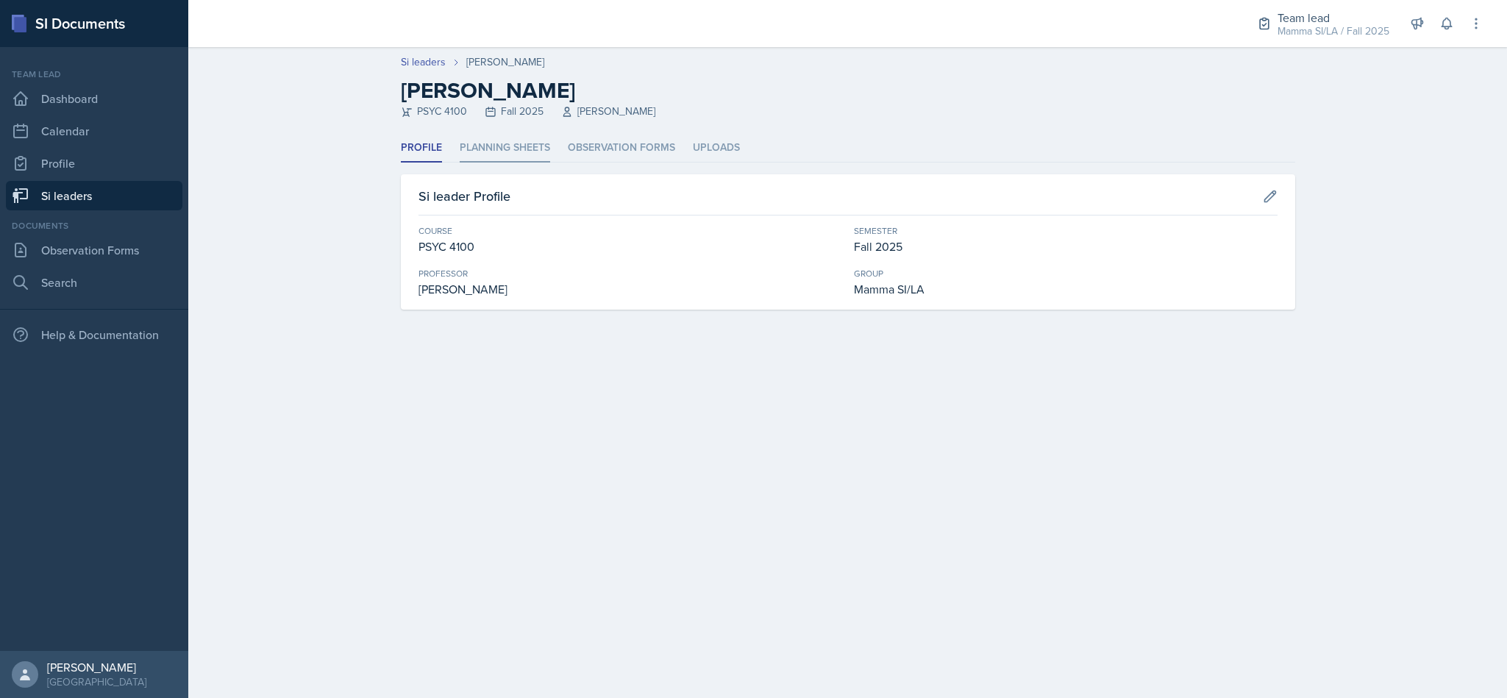
click at [544, 144] on li "Planning Sheets" at bounding box center [505, 148] width 90 height 29
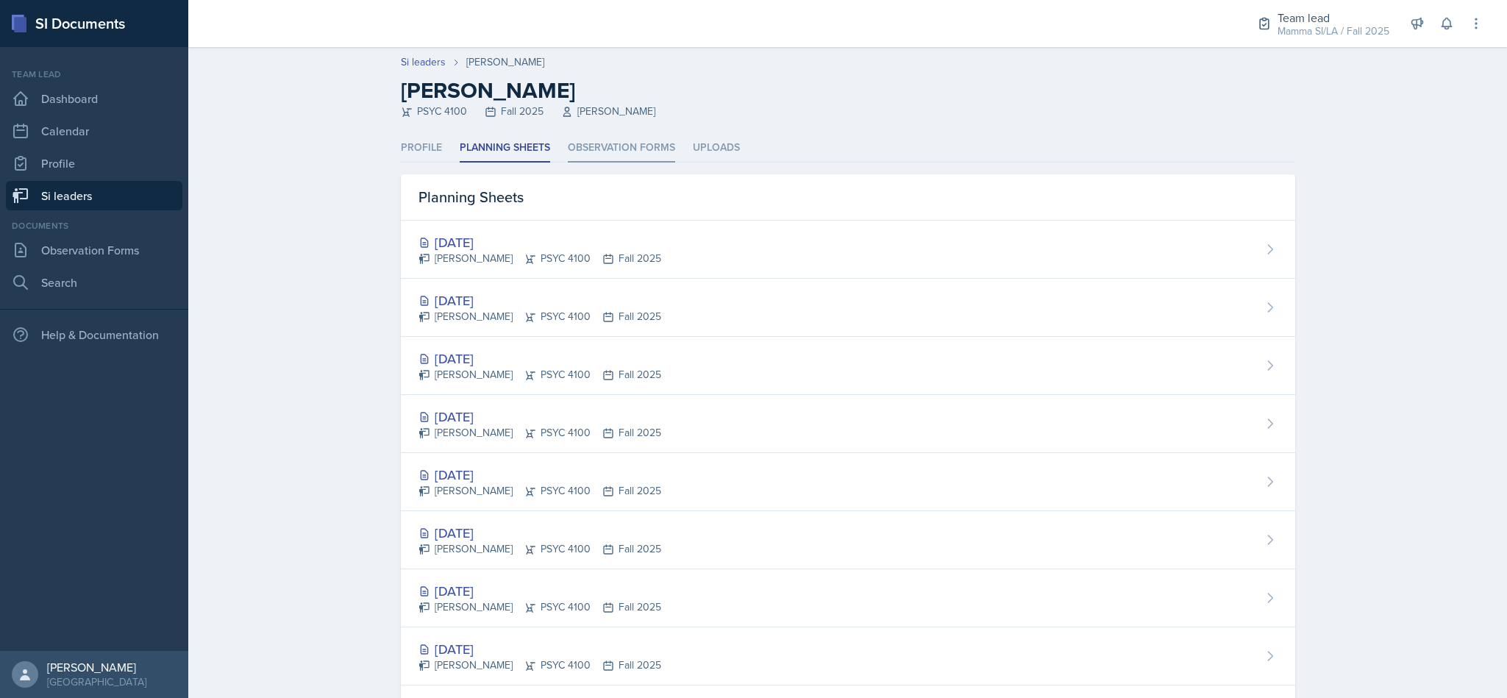
click at [649, 142] on li "Observation Forms" at bounding box center [621, 148] width 107 height 29
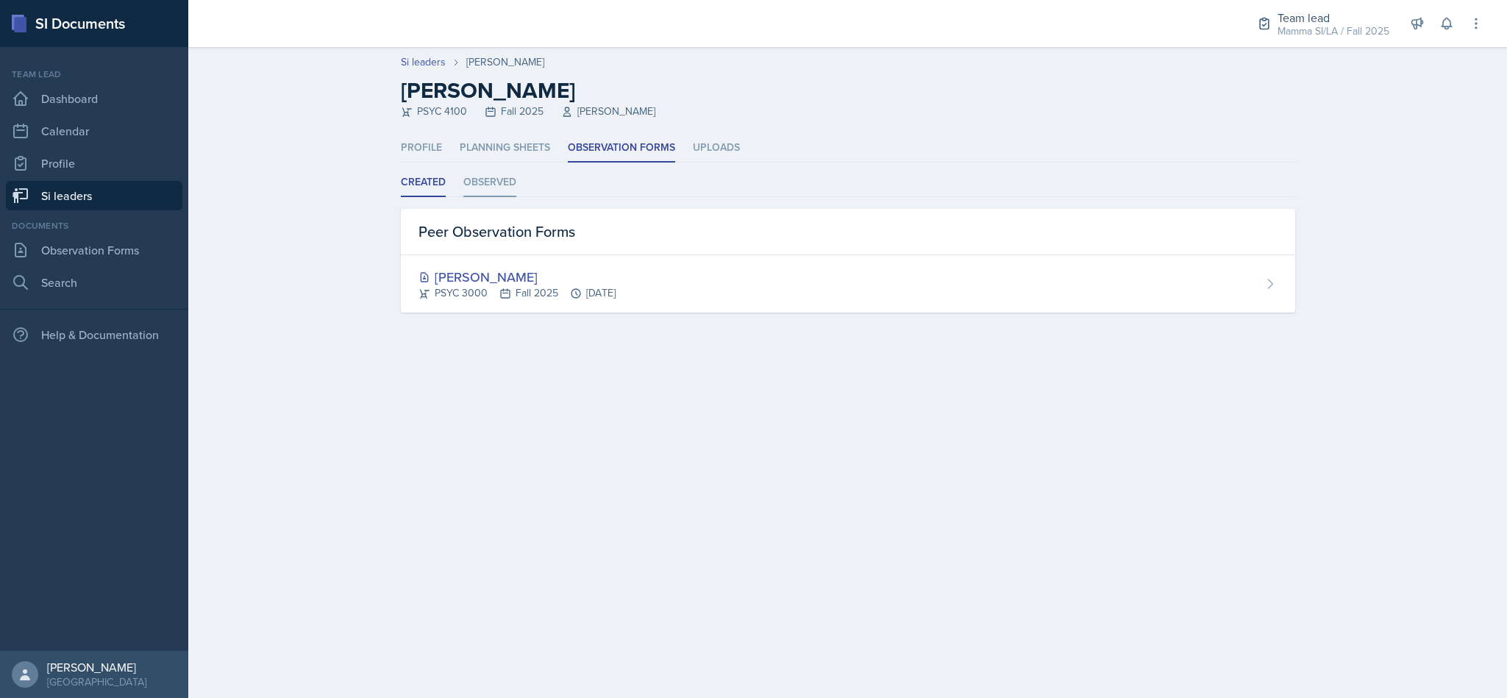
click at [503, 177] on li "Observed" at bounding box center [489, 182] width 53 height 29
